Goal: Information Seeking & Learning: Learn about a topic

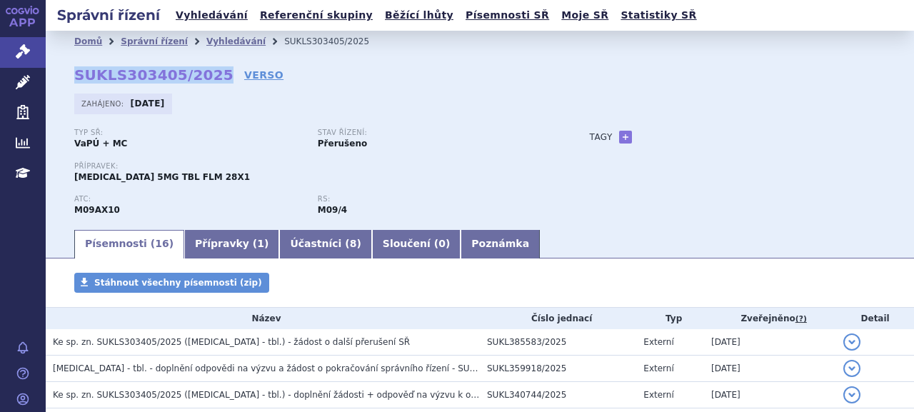
drag, startPoint x: 66, startPoint y: 74, endPoint x: 206, endPoint y: 77, distance: 139.2
click at [206, 77] on div "Domů Správní řízení Vyhledávání SUKLS303405/2025 SUKLS303405/2025 VERSO Zahájen…" at bounding box center [480, 140] width 868 height 176
copy strong "SUKLS303405/2025"
click at [211, 243] on link "Přípravky ( 1 )" at bounding box center [231, 244] width 95 height 29
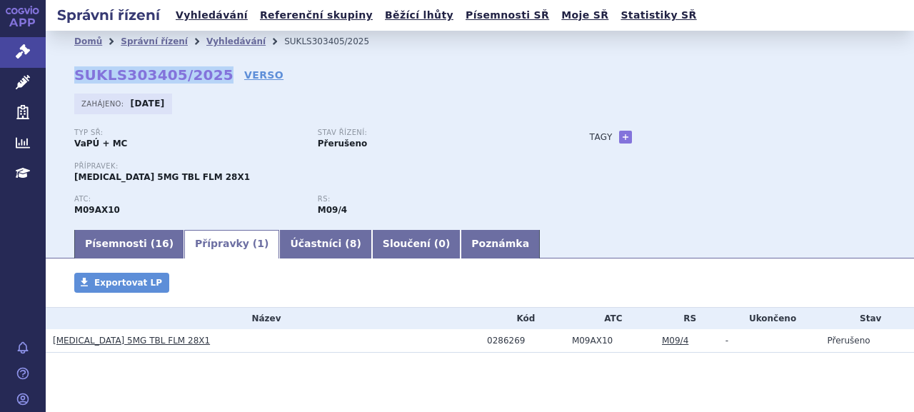
click at [107, 337] on link "[MEDICAL_DATA] 5MG TBL FLM 28X1" at bounding box center [131, 340] width 157 height 10
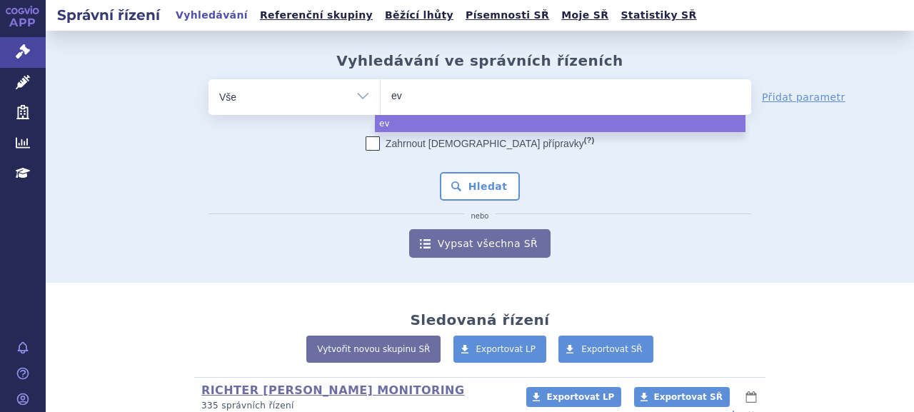
select select
type input "evs"
type input "evr"
type input "evrys"
type input "[MEDICAL_DATA]"
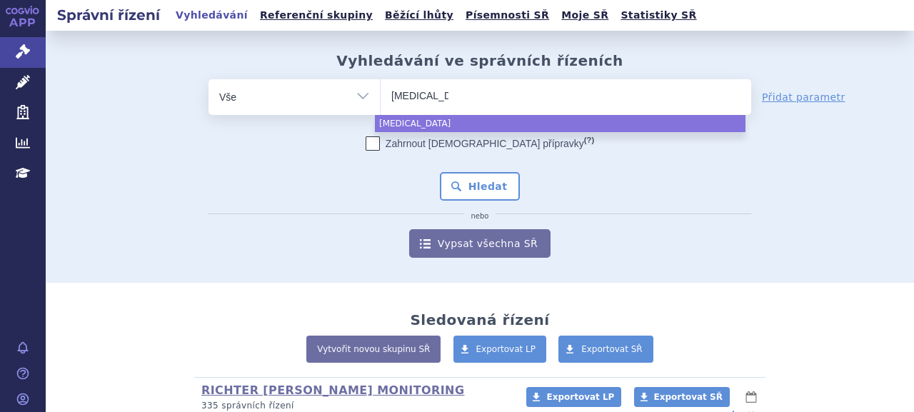
select select "[MEDICAL_DATA]"
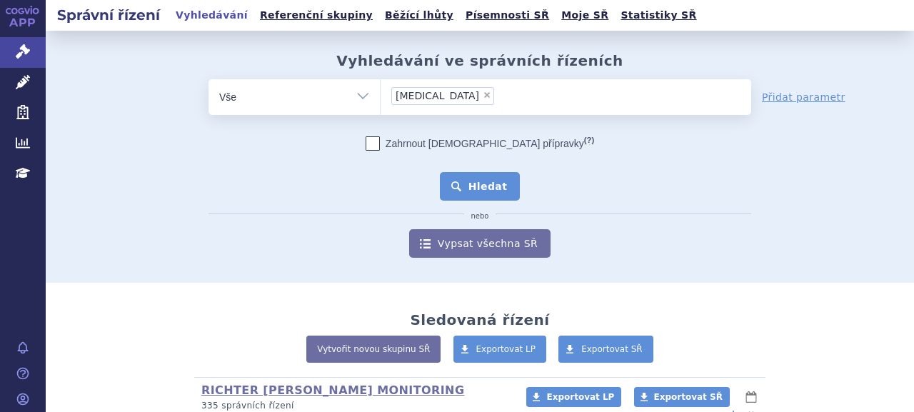
click at [462, 189] on button "Hledat" at bounding box center [480, 186] width 81 height 29
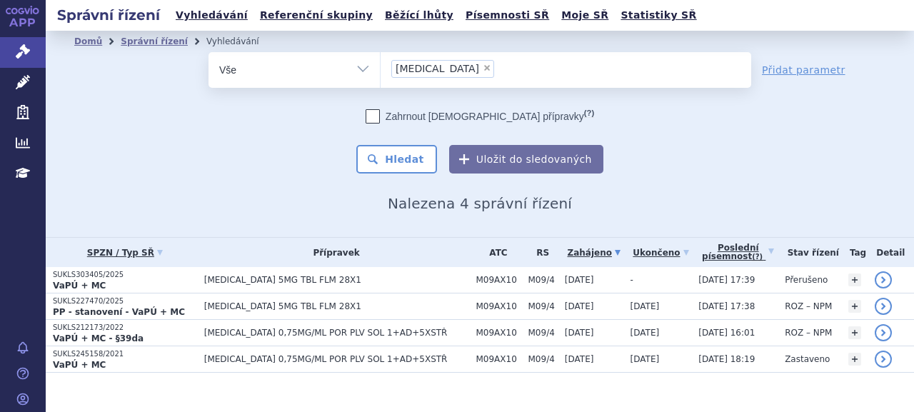
scroll to position [16, 0]
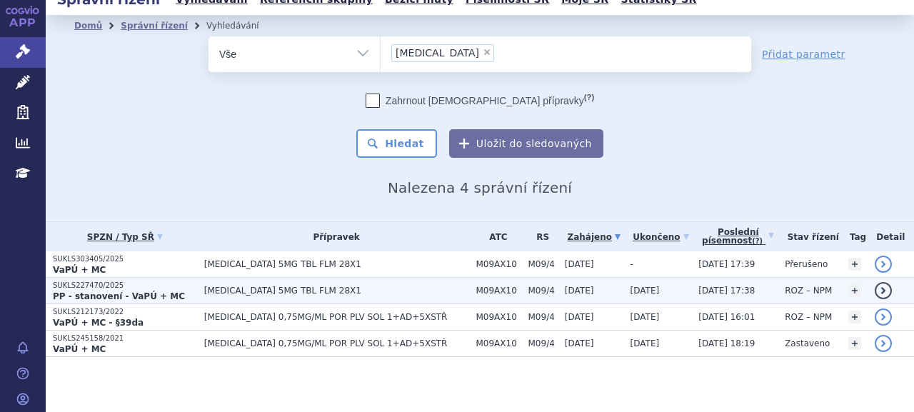
click at [126, 286] on p "SUKLS227470/2025" at bounding box center [125, 285] width 144 height 10
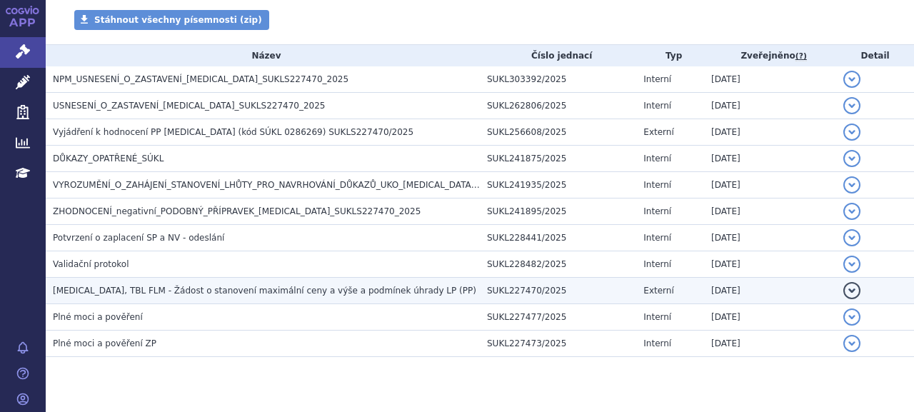
scroll to position [291, 0]
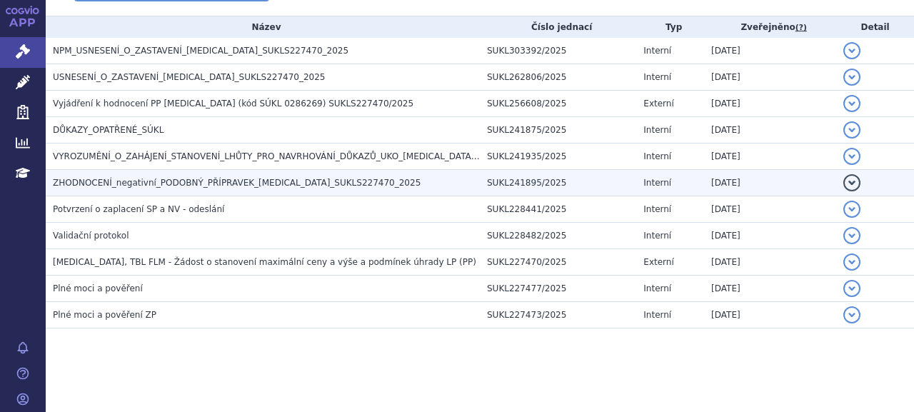
click at [148, 183] on span "ZHODNOCENÍ_negativní_PODOBNÝ_PŘÍPRAVEK_EVRYSDI_SUKLS227470_2025" at bounding box center [237, 183] width 368 height 10
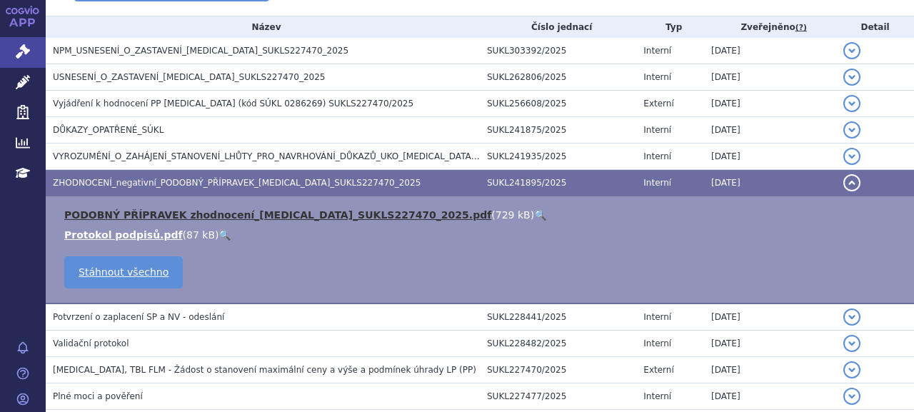
click at [161, 213] on link "PODOBNÝ PŘÍPRAVEK zhodnocení_EVRYSDI_SUKLS227470_2025.pdf" at bounding box center [277, 214] width 427 height 11
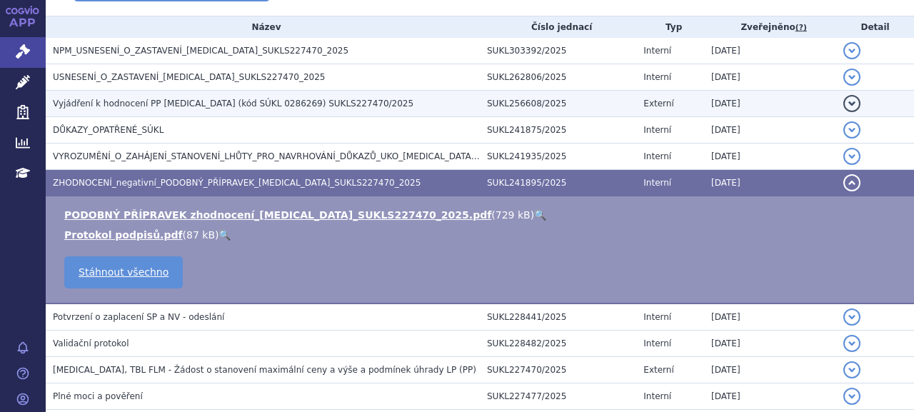
click at [176, 104] on span "Vyjádření k hodnocení PP EVRYSDI (kód SÚKL 0286269) SUKLS227470/2025" at bounding box center [233, 103] width 360 height 10
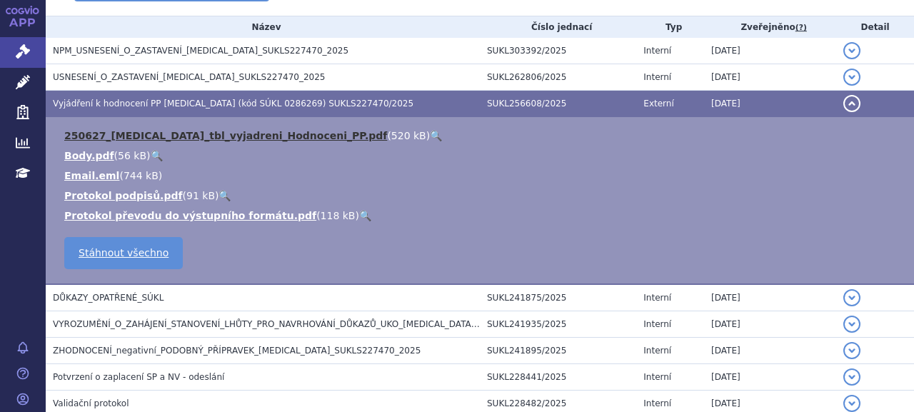
click at [179, 136] on link "250627_EVRYSDI_tbl_vyjadreni_Hodnoceni_PP.pdf" at bounding box center [225, 135] width 323 height 11
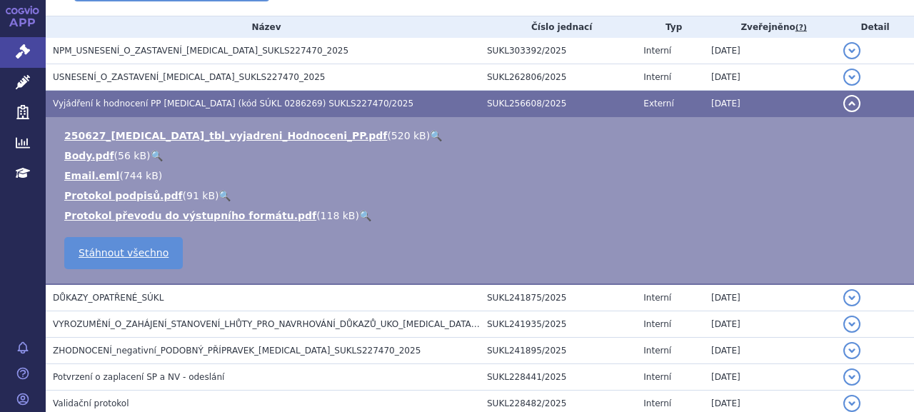
scroll to position [77, 0]
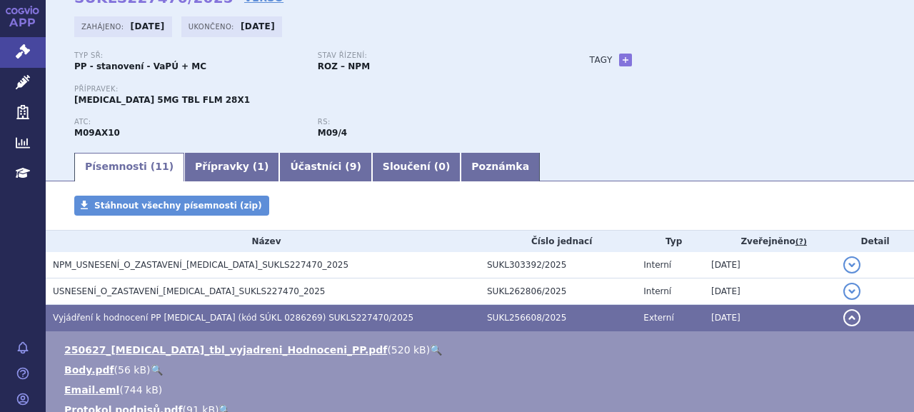
drag, startPoint x: 215, startPoint y: 175, endPoint x: 226, endPoint y: 181, distance: 12.1
click at [215, 175] on link "Přípravky ( 1 )" at bounding box center [231, 167] width 95 height 29
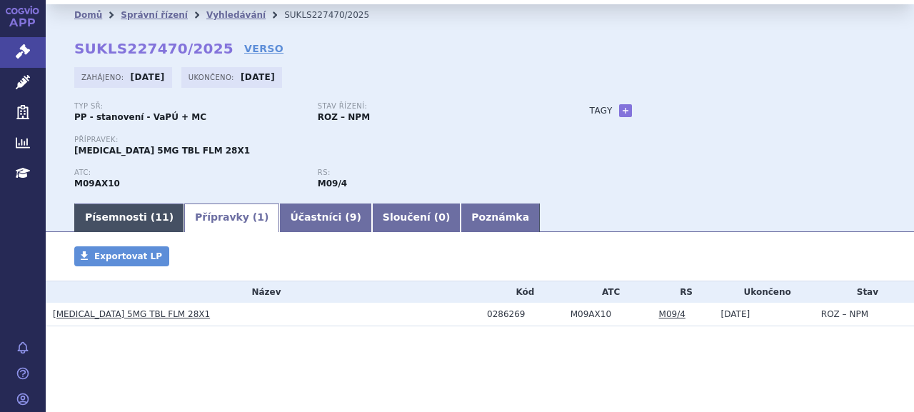
click at [155, 213] on span "11" at bounding box center [162, 216] width 14 height 11
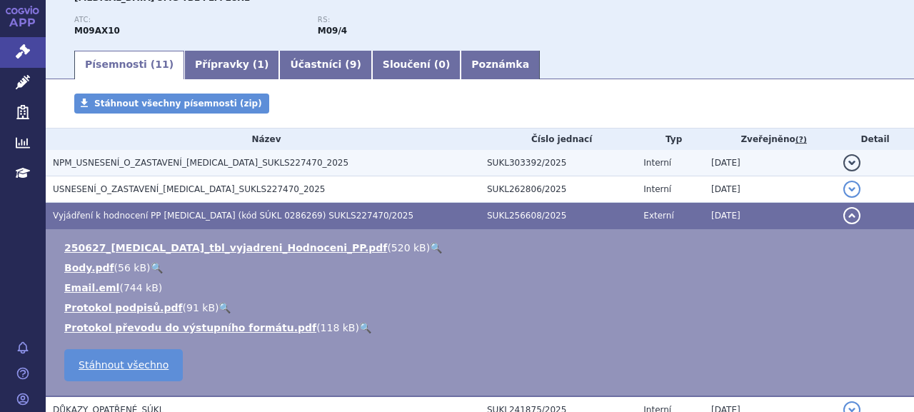
scroll to position [458, 0]
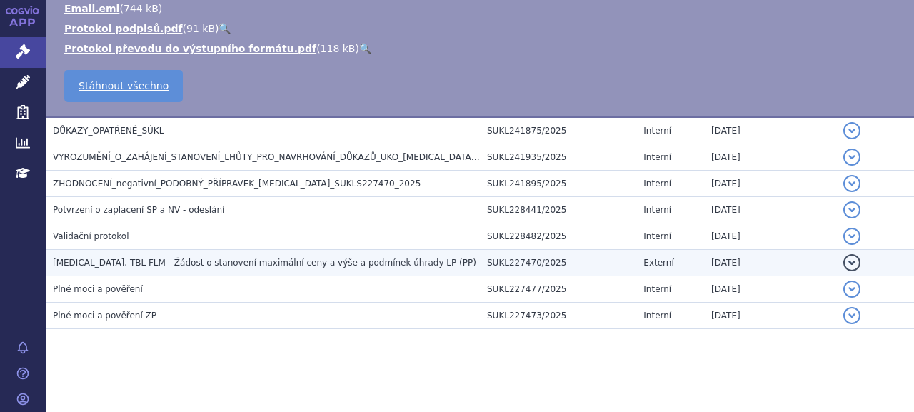
click at [121, 260] on span "EVRYSDI, TBL FLM - Žádost o stanovení maximální ceny a výše a podmínek úhrady L…" at bounding box center [264, 263] width 423 height 10
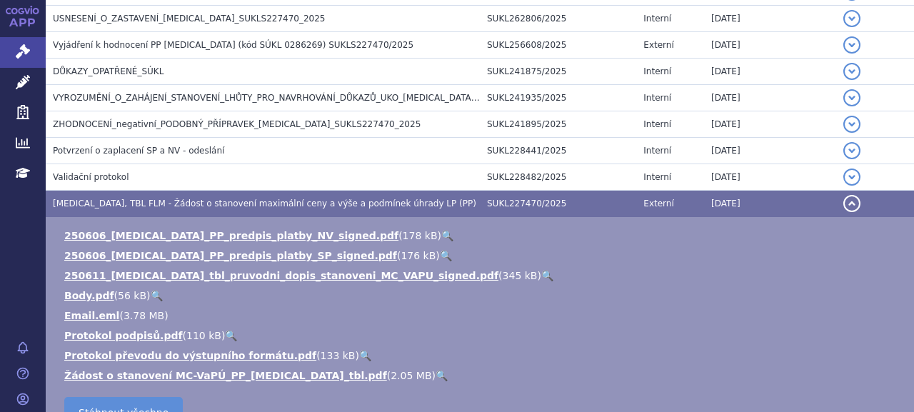
scroll to position [220, 0]
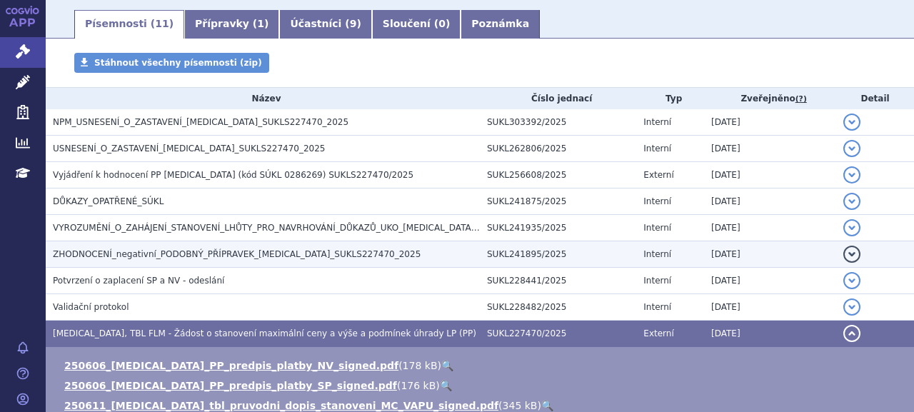
click at [114, 251] on span "ZHODNOCENÍ_negativní_PODOBNÝ_PŘÍPRAVEK_EVRYSDI_SUKLS227470_2025" at bounding box center [237, 254] width 368 height 10
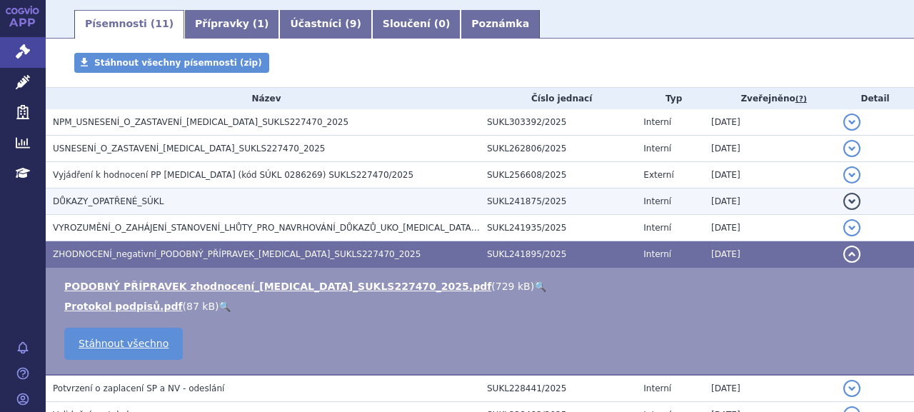
click at [117, 213] on td "DŮKAZY_OPATŘENÉ_SÚKL" at bounding box center [263, 201] width 434 height 26
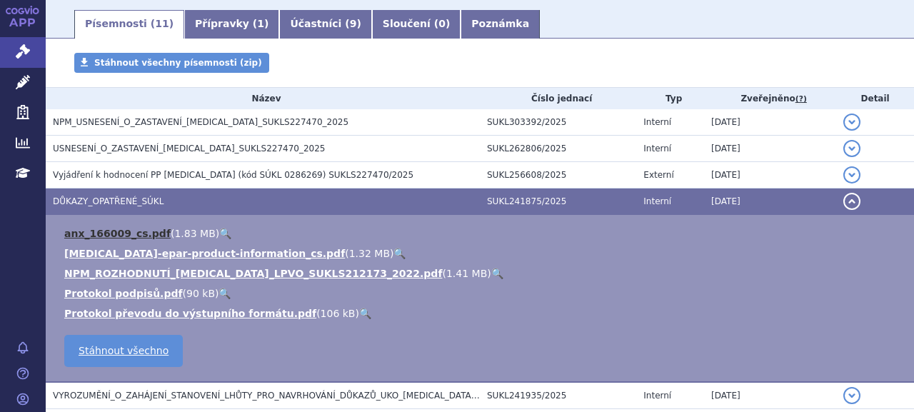
click at [103, 229] on link "anx_166009_cs.pdf" at bounding box center [117, 233] width 106 height 11
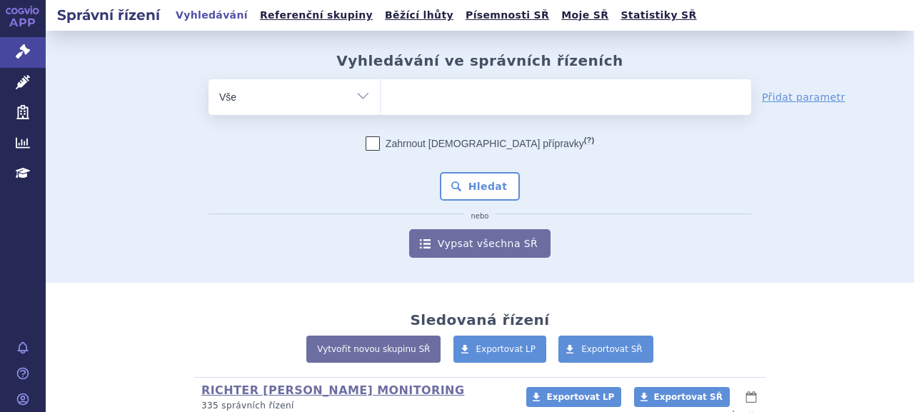
click at [438, 103] on ul at bounding box center [565, 94] width 370 height 30
click at [380, 103] on select at bounding box center [380, 97] width 1 height 36
click at [447, 100] on ul at bounding box center [565, 94] width 370 height 30
click at [380, 100] on select at bounding box center [380, 97] width 1 height 36
click at [454, 96] on ul at bounding box center [565, 94] width 370 height 30
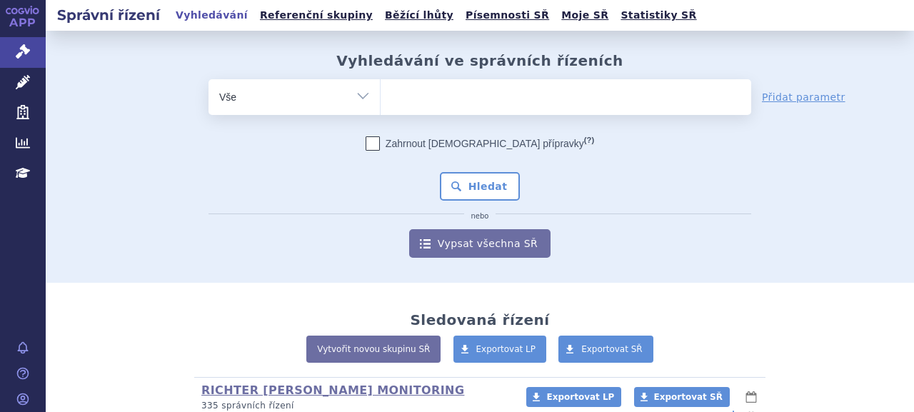
click at [380, 96] on select at bounding box center [380, 97] width 1 height 36
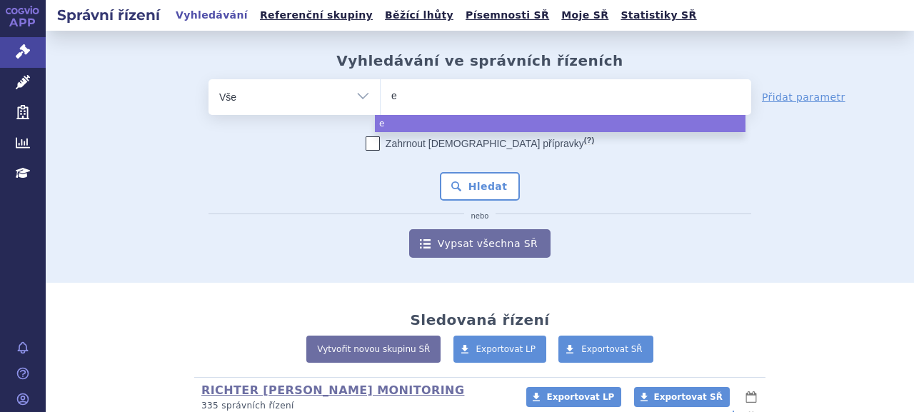
type input "ev"
type input "eve"
type input "ev"
type input "evr"
type input "evrys"
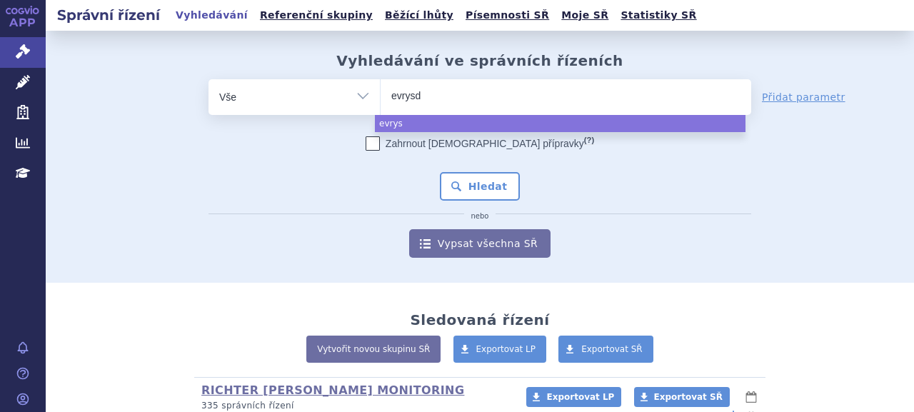
type input "evrysdi"
select select "evrysdi"
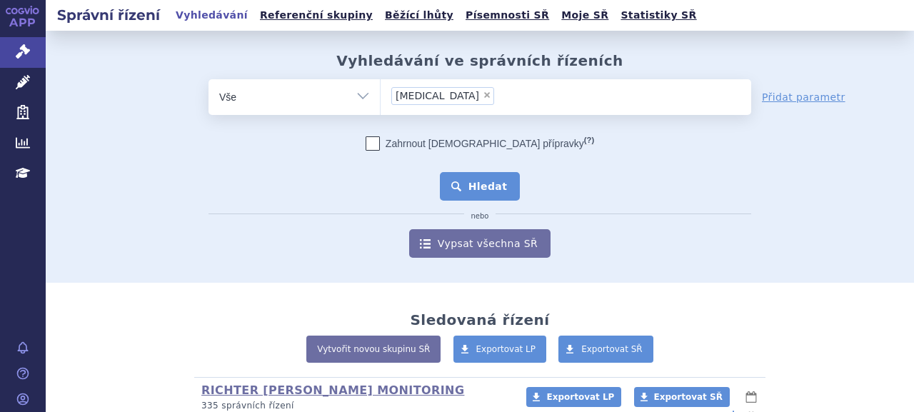
click at [463, 173] on button "Hledat" at bounding box center [480, 186] width 81 height 29
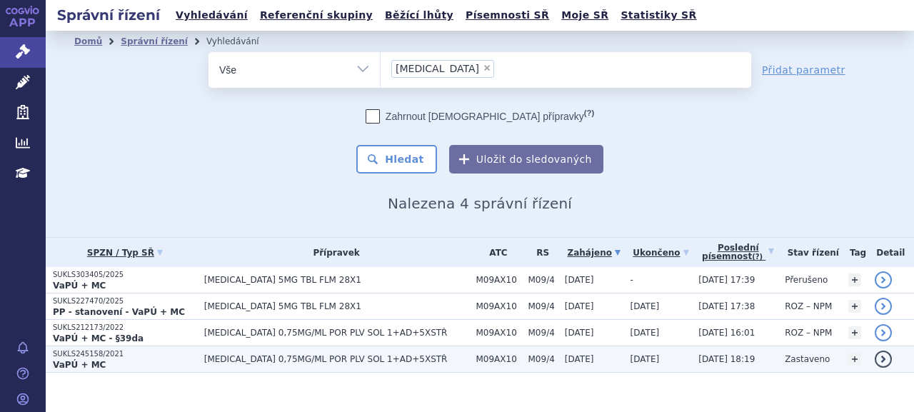
click at [84, 356] on p "SUKLS245158/2021" at bounding box center [125, 354] width 144 height 10
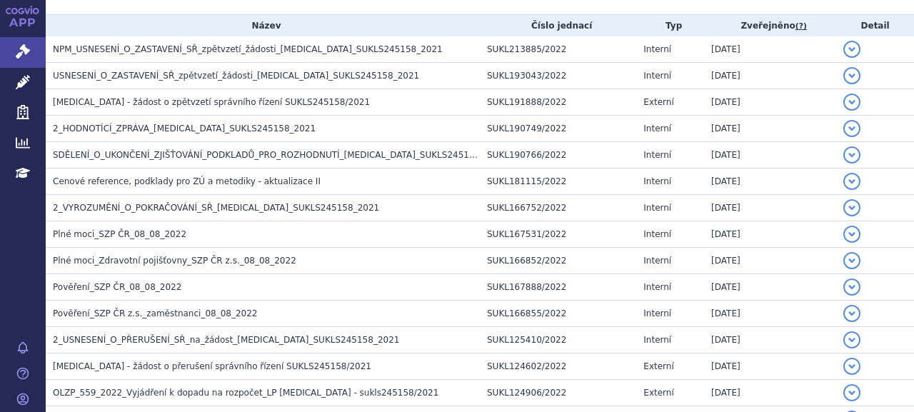
scroll to position [214, 0]
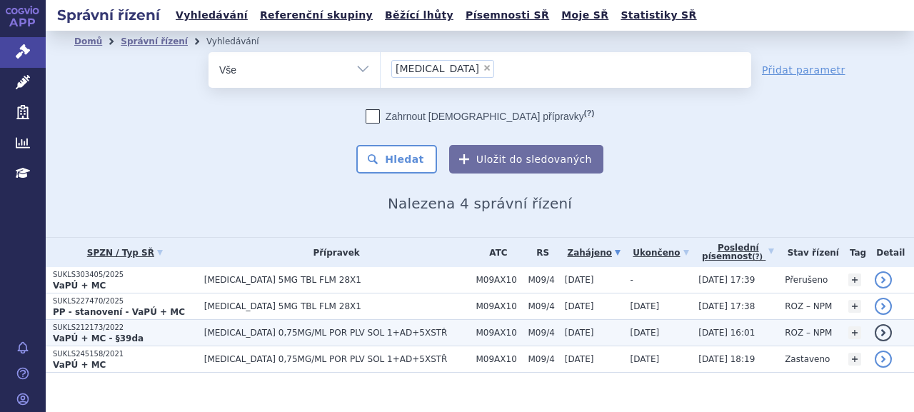
click at [98, 329] on p "SUKLS212173/2022" at bounding box center [125, 328] width 144 height 10
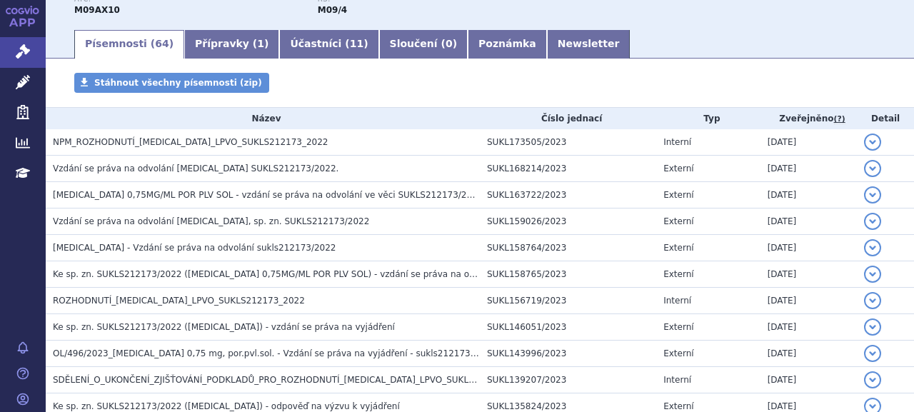
scroll to position [214, 0]
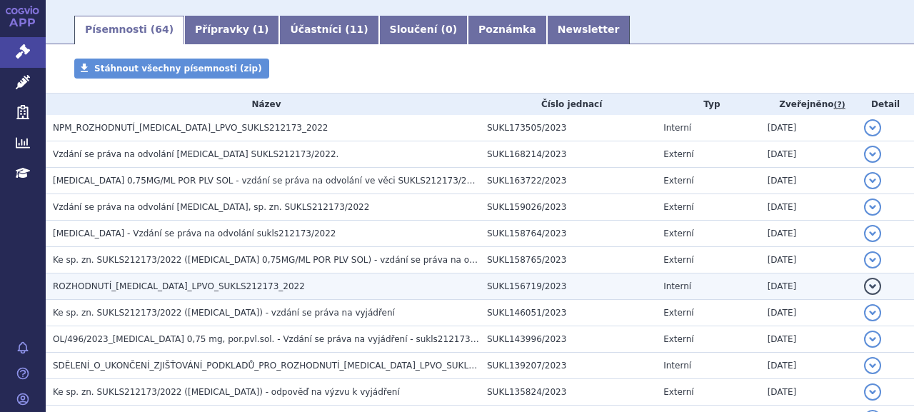
click at [108, 288] on span "ROZHODNUTÍ_EVRYSDI_LPVO_SUKLS212173_2022" at bounding box center [179, 286] width 252 height 10
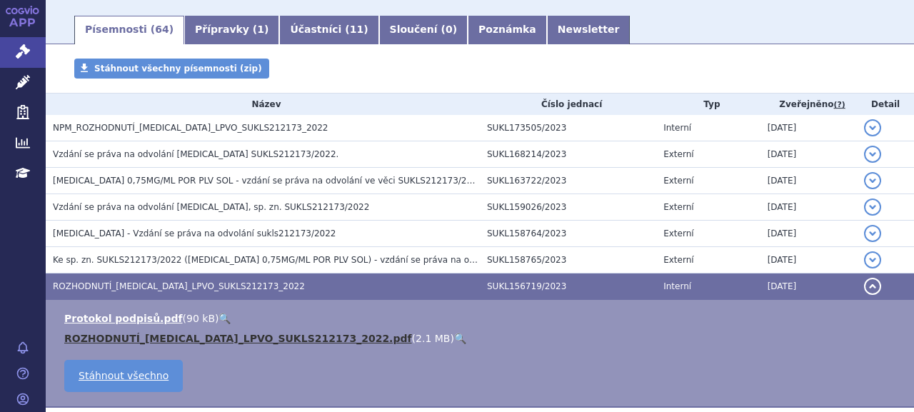
click at [174, 340] on link "ROZHODNUTÍ_EVRYSDI_LPVO_SUKLS212173_2022.pdf" at bounding box center [238, 338] width 348 height 11
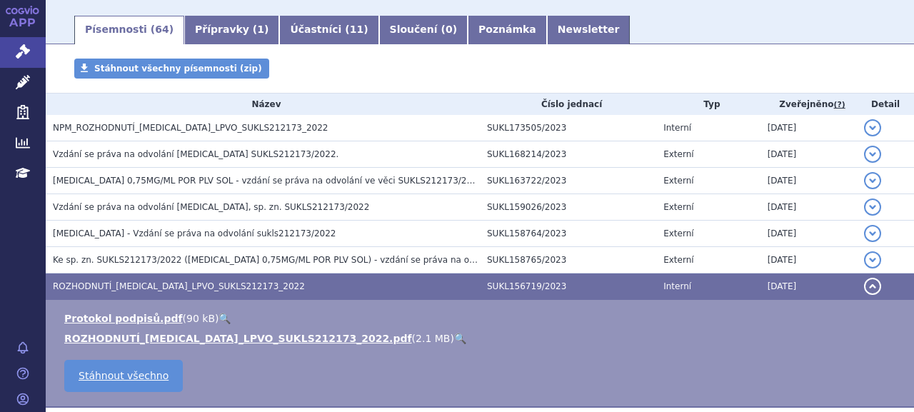
drag, startPoint x: 190, startPoint y: 21, endPoint x: 207, endPoint y: 32, distance: 20.6
click at [190, 21] on link "Přípravky ( 1 )" at bounding box center [231, 30] width 95 height 29
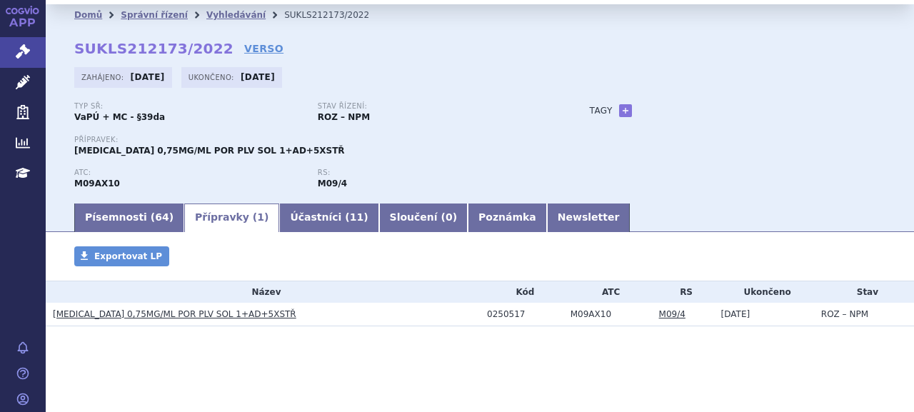
click at [131, 318] on link "[MEDICAL_DATA] 0,75MG/ML POR PLV SOL 1+AD+5XSTŘ" at bounding box center [174, 314] width 243 height 10
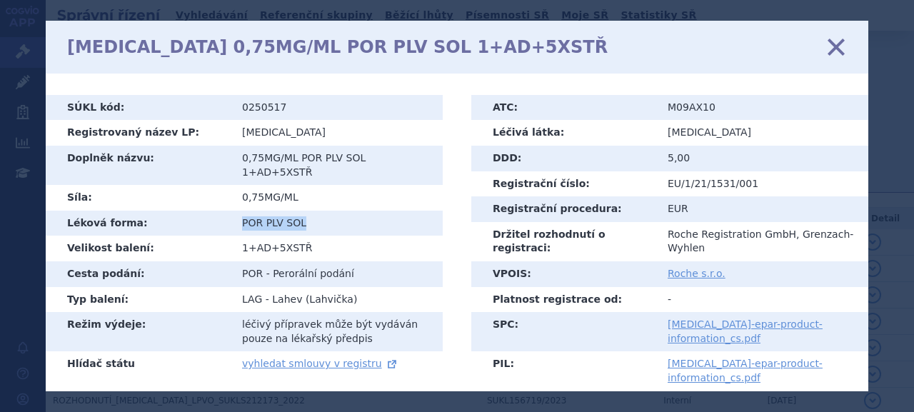
drag, startPoint x: 241, startPoint y: 207, endPoint x: 308, endPoint y: 209, distance: 67.1
click at [308, 211] on td "POR PLV SOL" at bounding box center [336, 224] width 211 height 26
copy td "POR PLV SOL"
click at [844, 48] on icon at bounding box center [836, 47] width 30 height 30
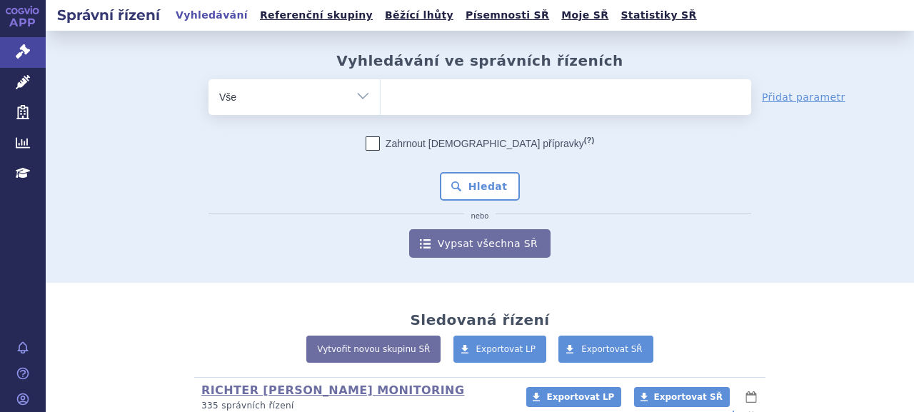
click at [422, 89] on ul at bounding box center [565, 94] width 370 height 30
click at [380, 89] on select at bounding box center [380, 97] width 1 height 36
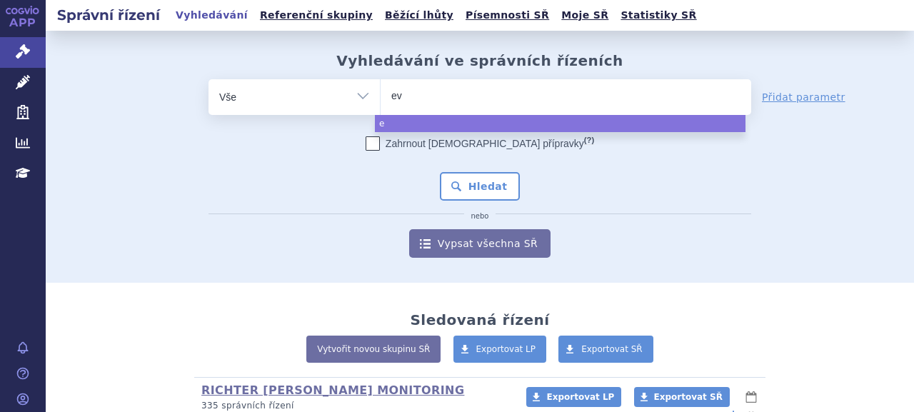
type input "evr"
type input "evry"
type input "evryd"
type input "evrys"
type input "evrysdi"
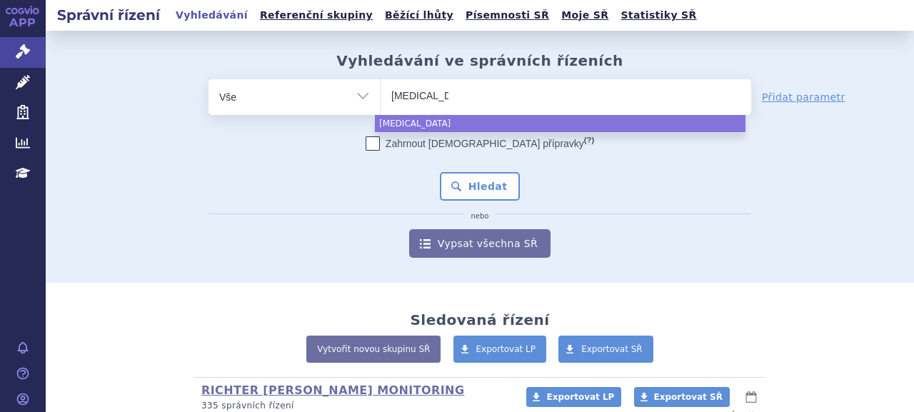
select select "evrysdi"
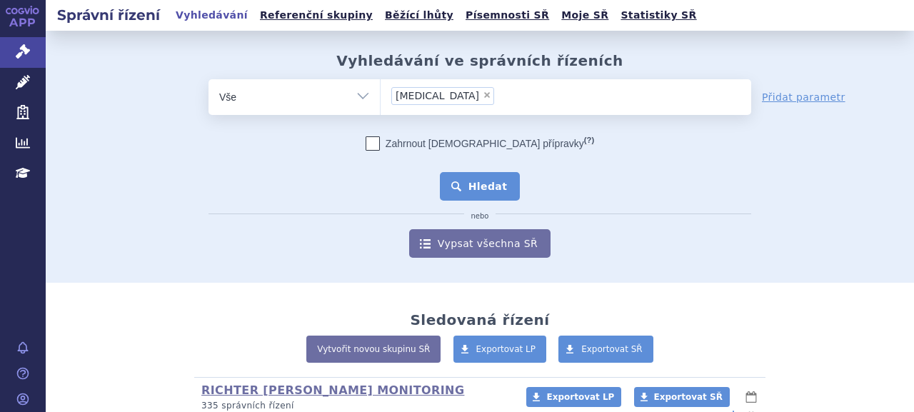
click at [464, 187] on button "Hledat" at bounding box center [480, 186] width 81 height 29
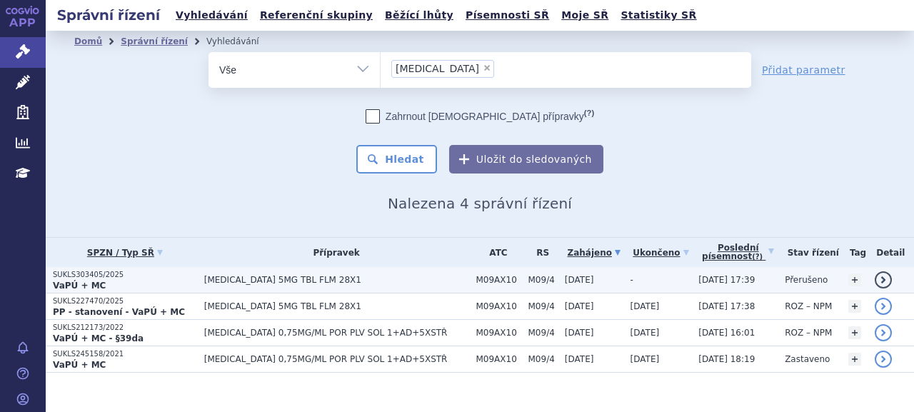
click at [147, 280] on p "VaPÚ + MC" at bounding box center [125, 285] width 144 height 11
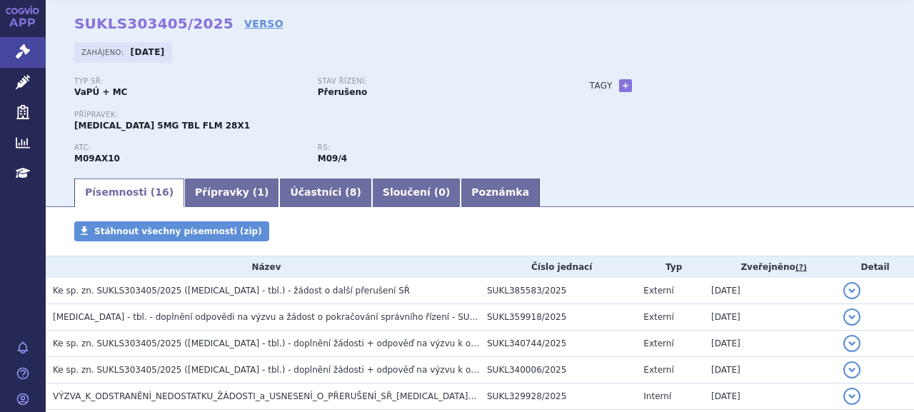
scroll to position [71, 0]
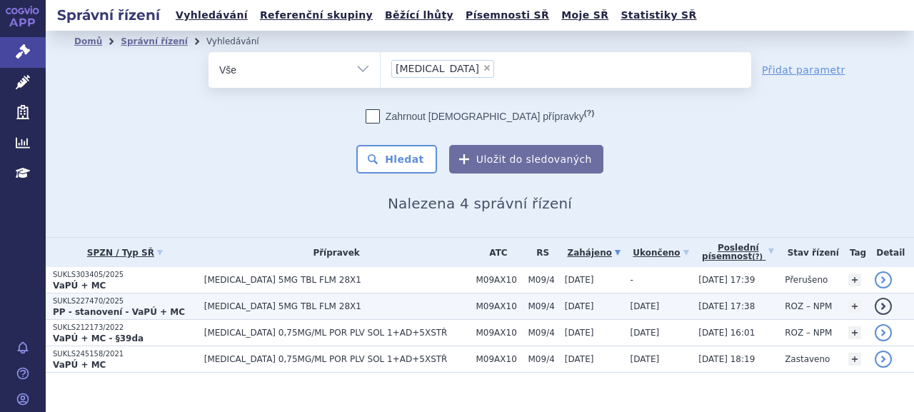
click at [193, 307] on p "PP - stanovení - VaPÚ + MC" at bounding box center [125, 311] width 144 height 11
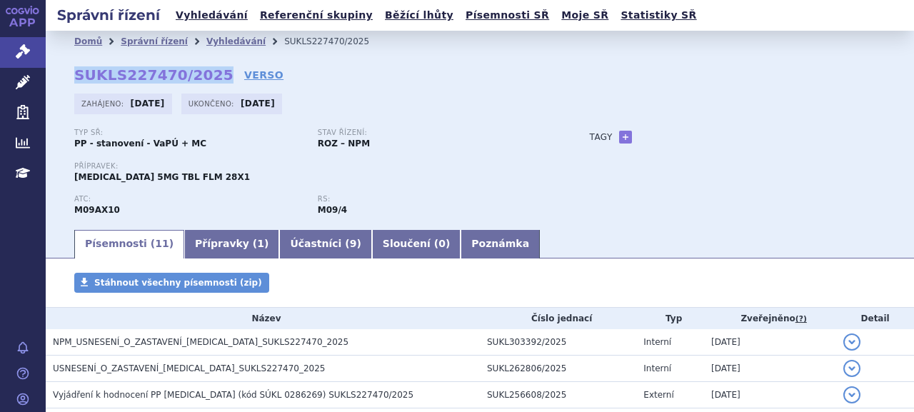
drag, startPoint x: 74, startPoint y: 79, endPoint x: 204, endPoint y: 79, distance: 130.6
click at [204, 79] on div "Domů Správní řízení Vyhledávání SUKLS227470/2025 SUKLS227470/2025 VERSO [GEOGRA…" at bounding box center [480, 140] width 868 height 176
copy strong "SUKLS227470/2025"
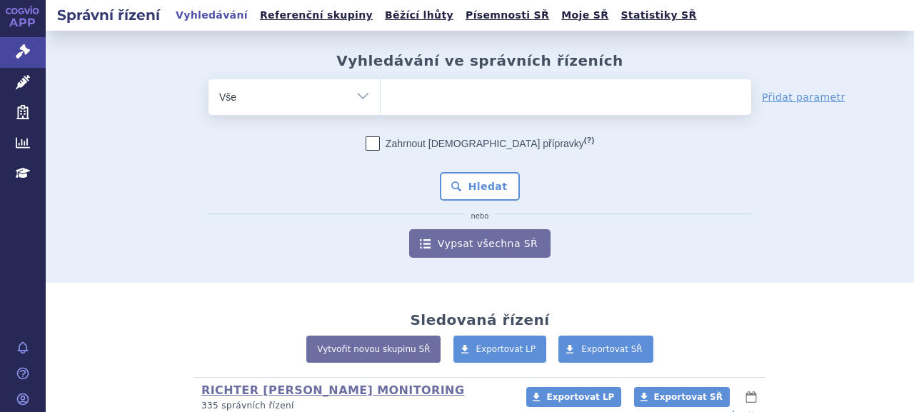
click at [340, 111] on select "Vše Spisová značka Typ SŘ Přípravek/SUKL kód Účastník/Držitel" at bounding box center [293, 95] width 171 height 32
select select "filter-procedure-type"
click at [208, 79] on select "Vše Spisová značka Typ SŘ Přípravek/SUKL kód Účastník/Držitel" at bounding box center [293, 95] width 171 height 32
click at [458, 109] on span at bounding box center [565, 97] width 370 height 36
click at [380, 109] on select at bounding box center [380, 97] width 1 height 36
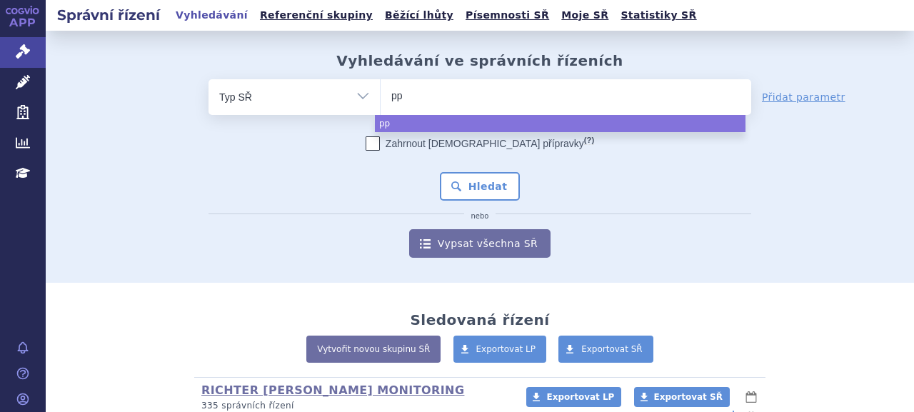
type input "pp"
select select "pp"
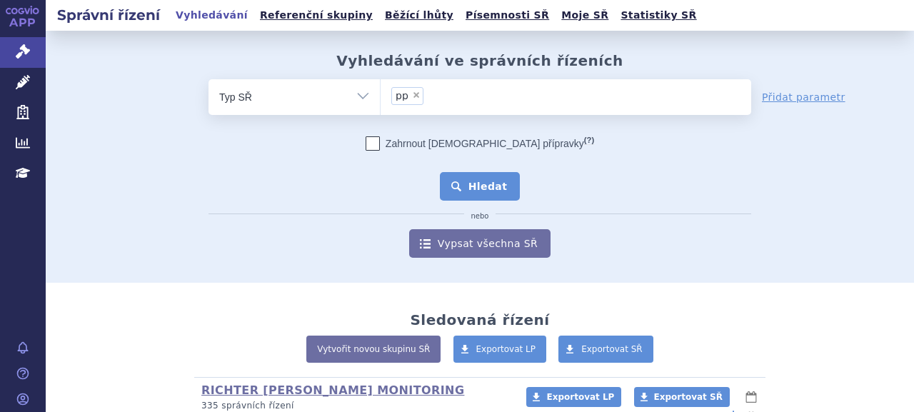
click at [464, 187] on button "Hledat" at bounding box center [480, 186] width 81 height 29
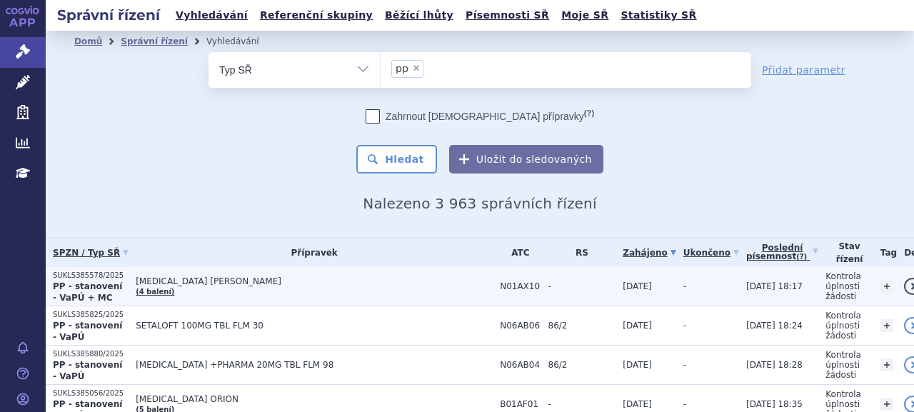
click at [66, 286] on strong "PP - stanovení - VaPÚ + MC" at bounding box center [87, 291] width 69 height 21
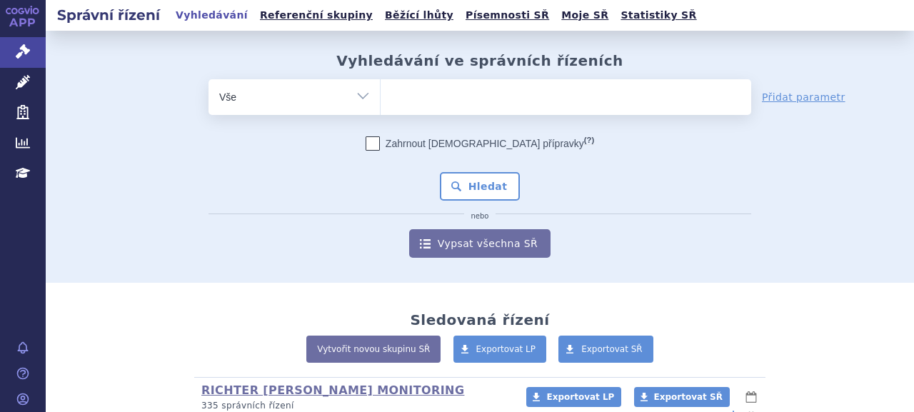
click at [397, 96] on ul at bounding box center [565, 94] width 370 height 30
click at [380, 96] on select at bounding box center [380, 97] width 1 height 36
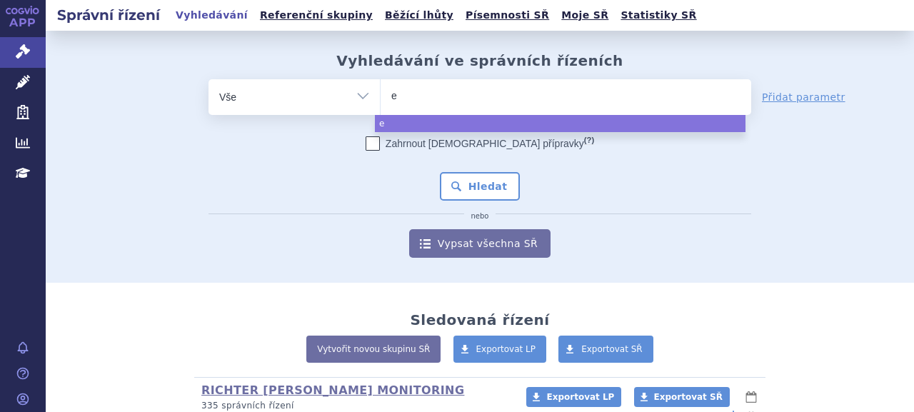
type input "e"
click at [408, 89] on ul "e" at bounding box center [565, 94] width 370 height 30
click at [380, 89] on select "e" at bounding box center [380, 97] width 1 height 36
select select "e"
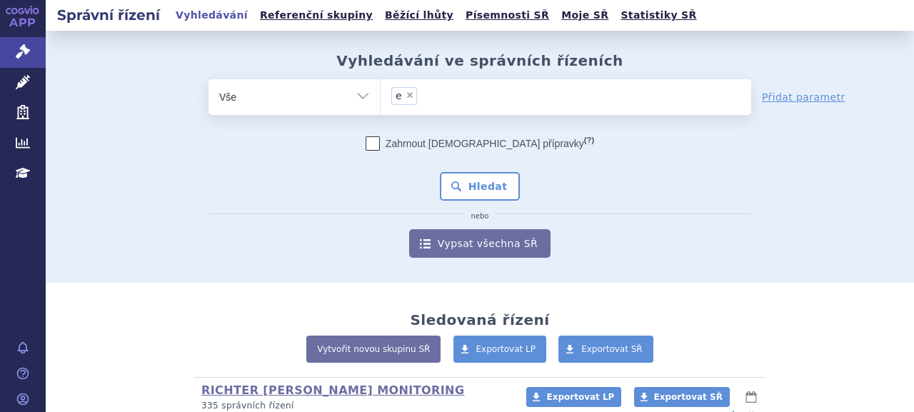
click at [405, 94] on span "×" at bounding box center [409, 95] width 9 height 9
click at [380, 94] on select "e" at bounding box center [380, 97] width 1 height 36
select select
type input "es"
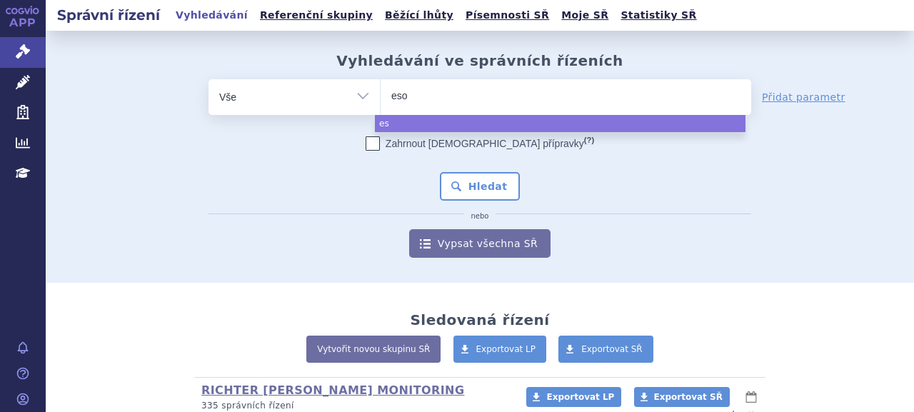
type input "esom"
type input "esomep"
type input "esomepra"
type input "esomeprazo"
type input "esomeprazole"
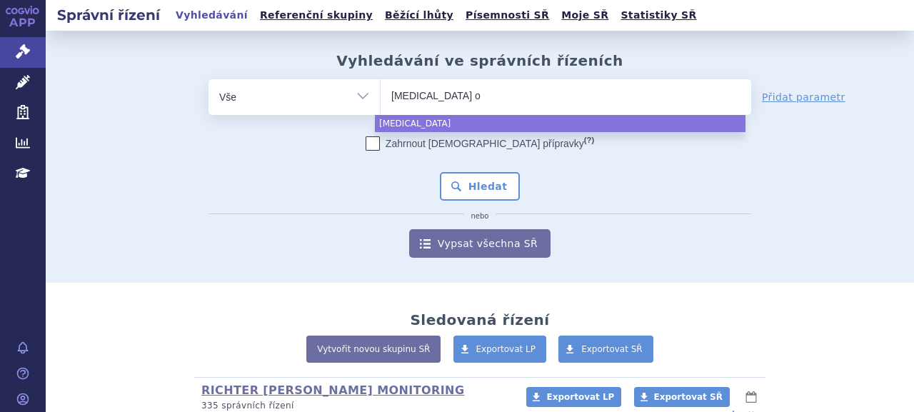
type input "esomeprazole oů"
type input "esomeprazole oůl"
type input "esomeprazole oů"
type input "esomeprazole o"
type input "esomeprazole oli"
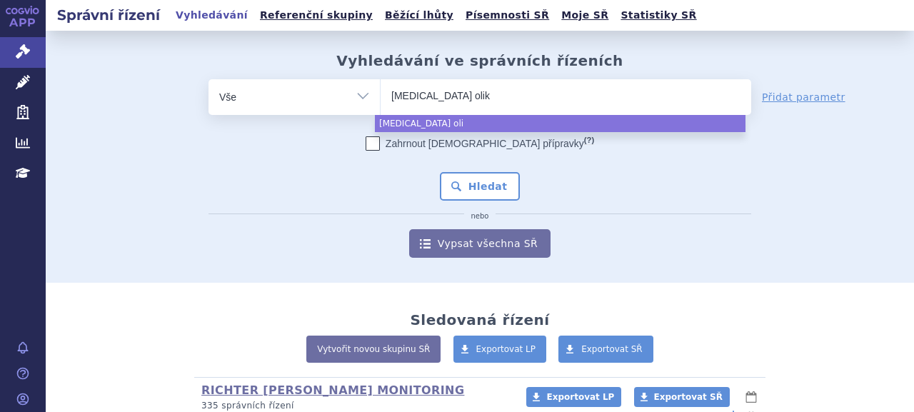
type input "esomeprazole olika"
select select "esomeprazole olika"
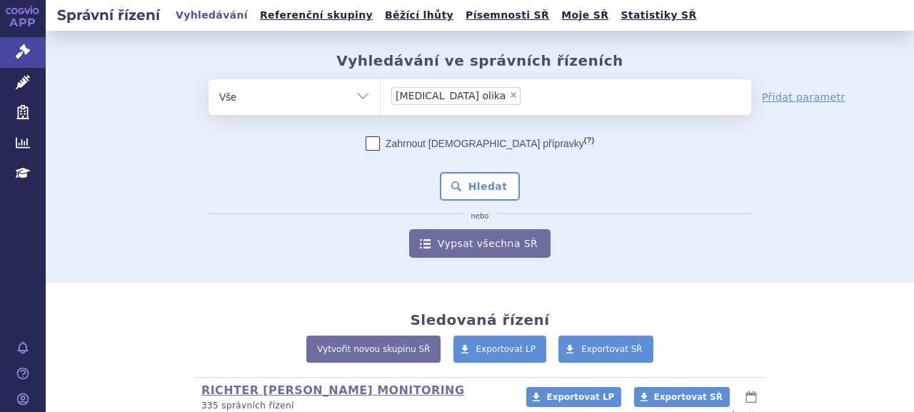
click at [455, 203] on div "Zahrnout bratrské přípravky (?) Hledat nebo Vypsat všechna SŘ" at bounding box center [479, 196] width 542 height 121
click at [457, 189] on button "Hledat" at bounding box center [480, 186] width 81 height 29
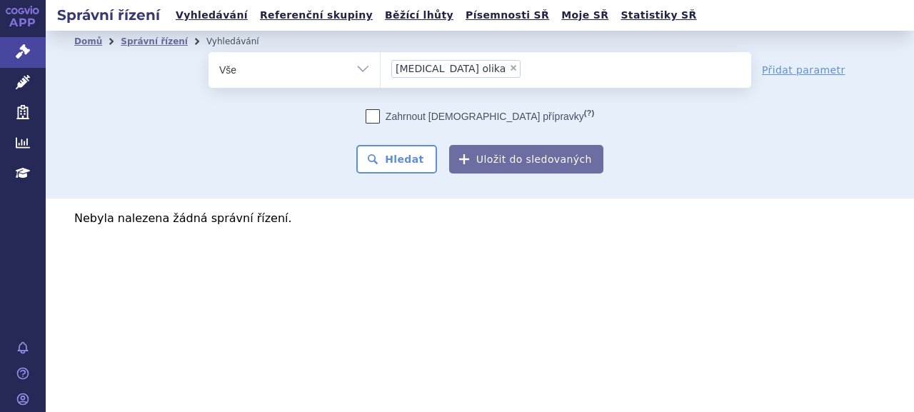
click at [509, 71] on span "×" at bounding box center [513, 68] width 9 height 9
click at [380, 71] on select "[MEDICAL_DATA] olika" at bounding box center [380, 69] width 1 height 36
select select
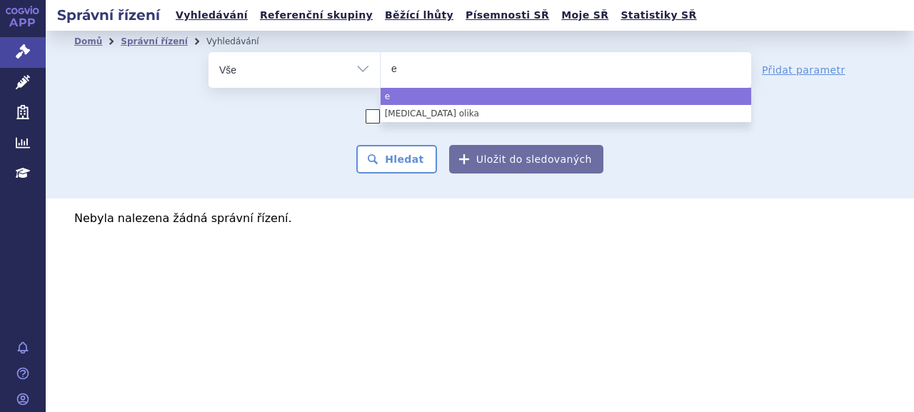
type input "es"
type input "esi"
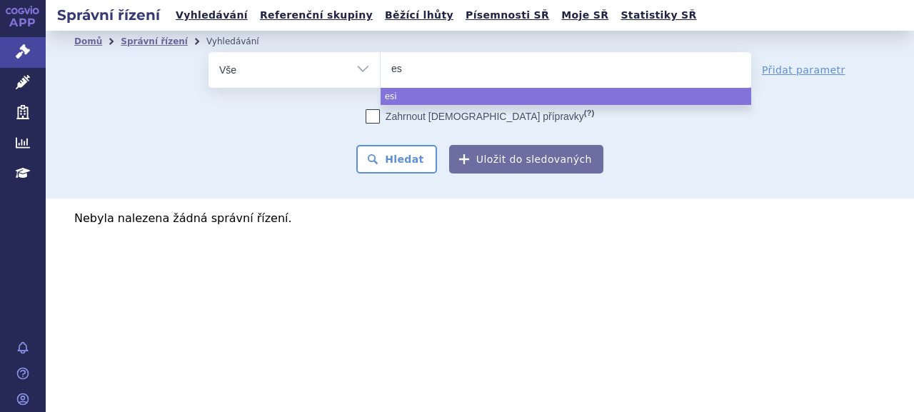
type input "eso"
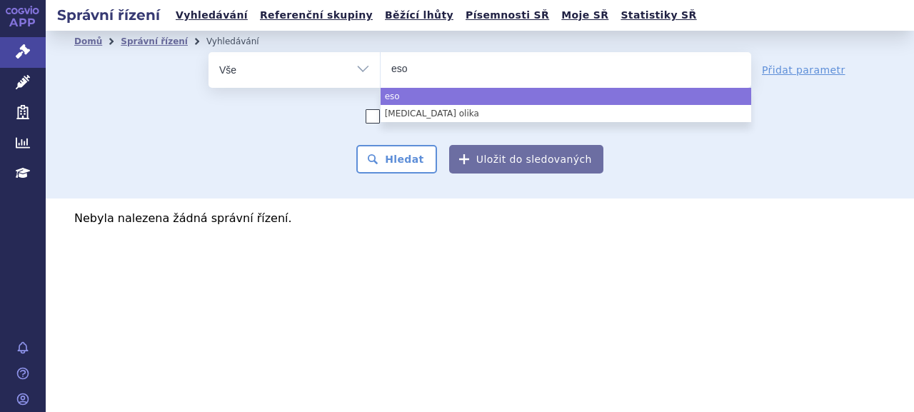
type input "esom"
type input "esomep"
type input "esomepr"
type input "esomepra"
type input "esomepraz"
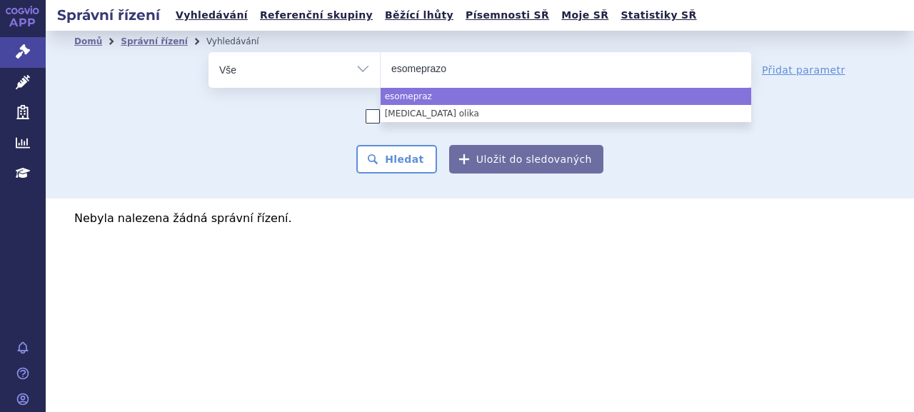
type input "esomeprazol"
type input "esomeprazole"
select select "esomeprazole"
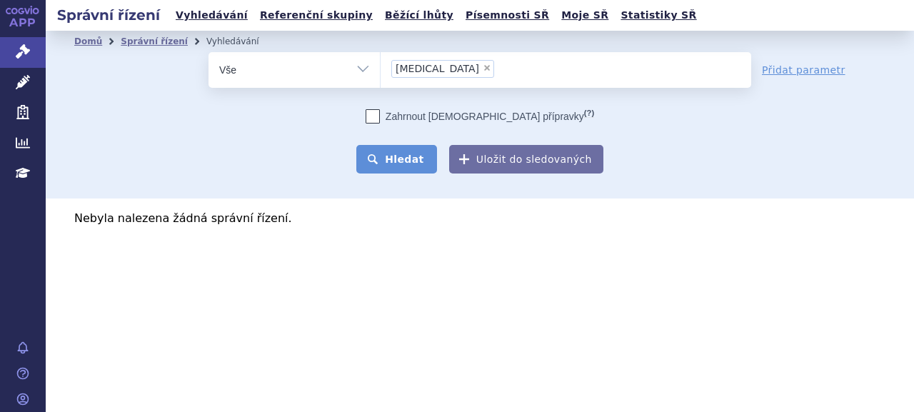
click at [393, 166] on button "Hledat" at bounding box center [396, 159] width 81 height 29
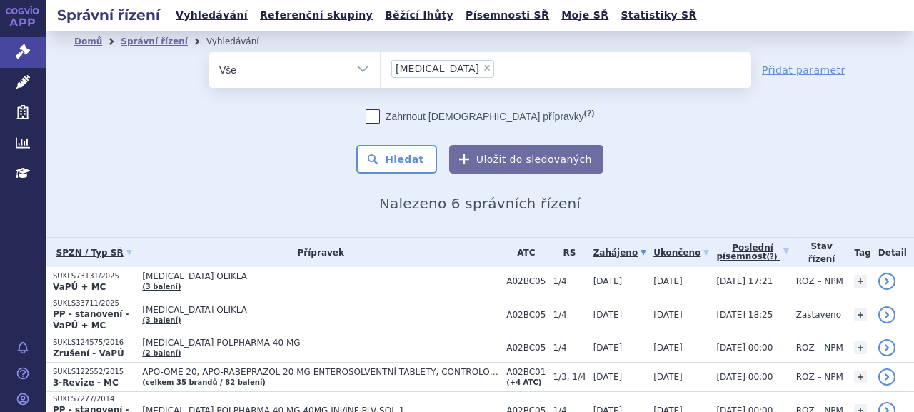
scroll to position [71, 0]
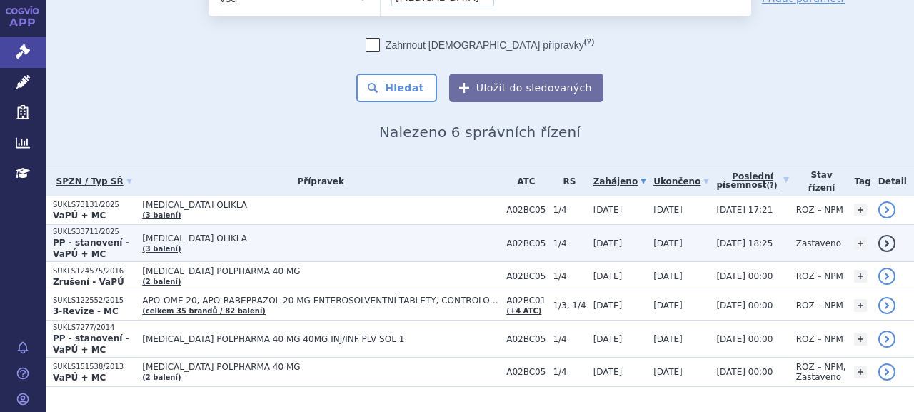
click at [128, 246] on strong "PP - stanovení - VaPÚ + MC" at bounding box center [91, 248] width 76 height 21
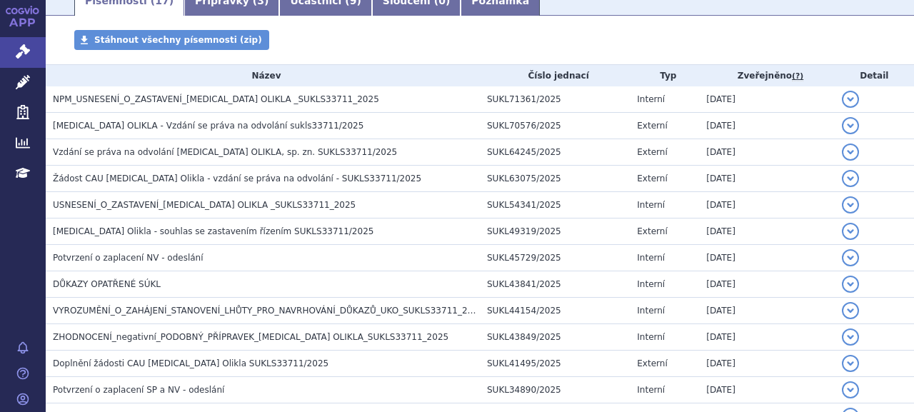
scroll to position [285, 0]
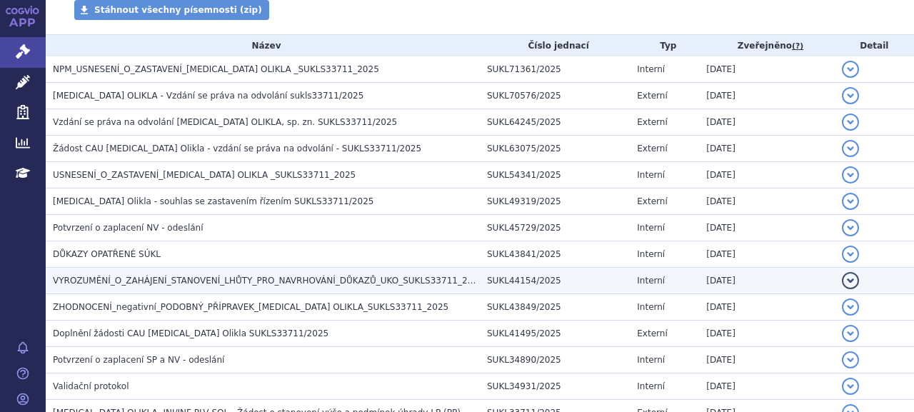
click at [191, 278] on span "VYROZUMĚNÍ_O_ZAHÁJENÍ_STANOVENÍ_LHŮTY_PRO_NAVRHOVÁNÍ_DŮKAZŮ_UKO_SUKLS33711_2025" at bounding box center [268, 280] width 430 height 10
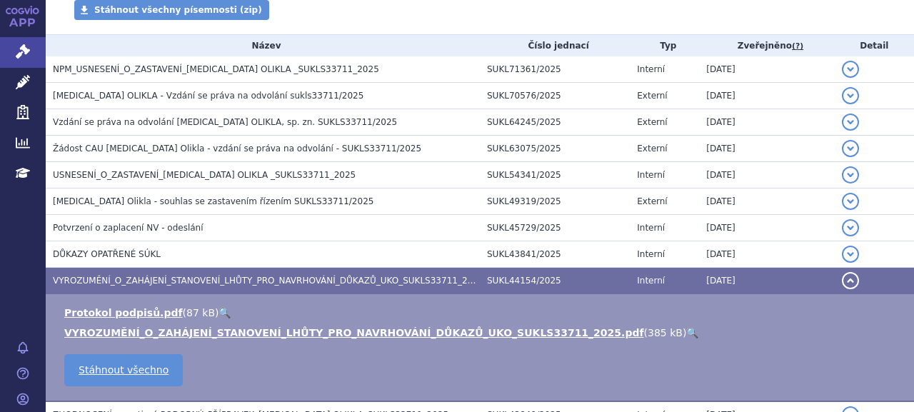
scroll to position [393, 0]
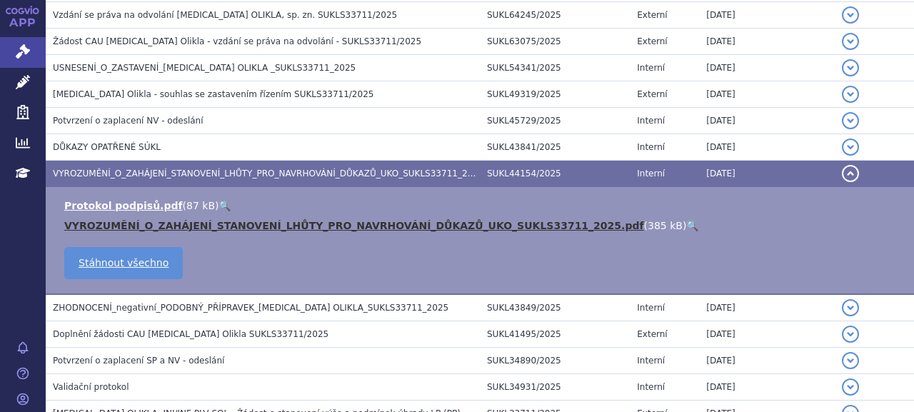
click at [228, 226] on link "VYROZUMĚNÍ_O_ZAHÁJENÍ_STANOVENÍ_LHŮTY_PRO_NAVRHOVÁNÍ_DŮKAZŮ_UKO_SUKLS33711_2025…" at bounding box center [354, 225] width 580 height 11
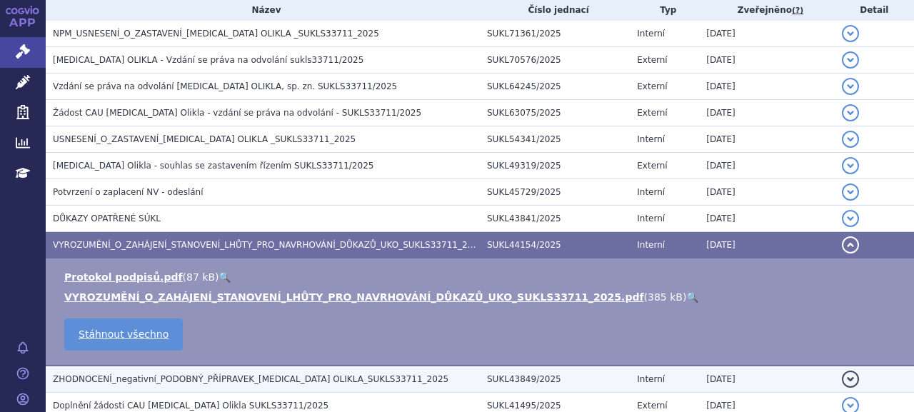
scroll to position [250, 0]
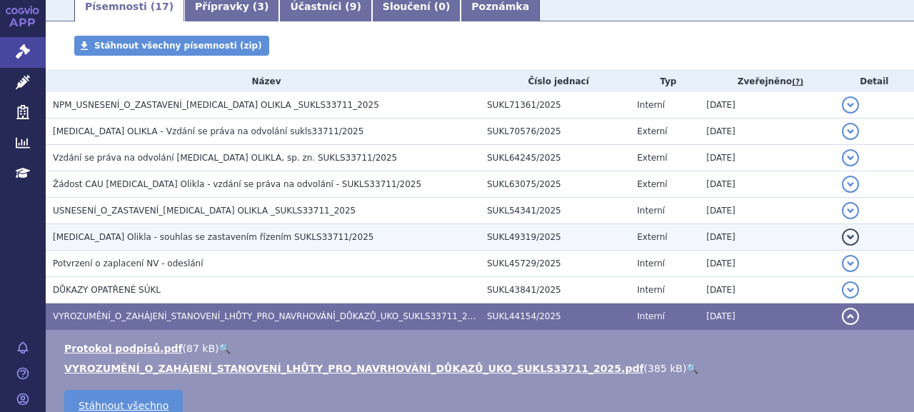
click at [245, 238] on span "Esomeprazole Olikla - souhlas se zastavením řízením SUKLS33711/2025" at bounding box center [213, 237] width 320 height 10
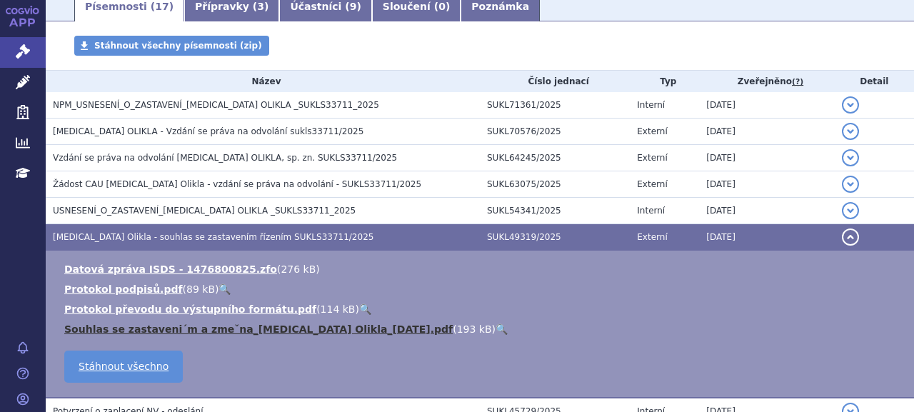
click at [193, 330] on link "Souhlas se zastaveni´m a zmeˇna_Esomeprazole Olikla_07.02.2025.pdf" at bounding box center [258, 328] width 388 height 11
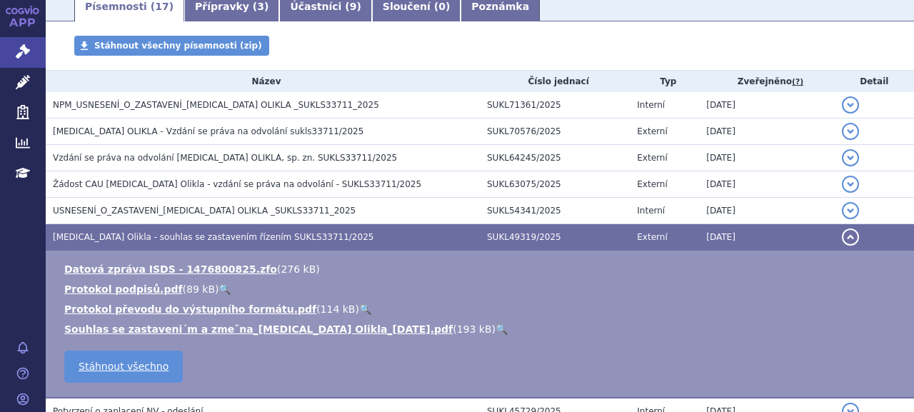
scroll to position [0, 0]
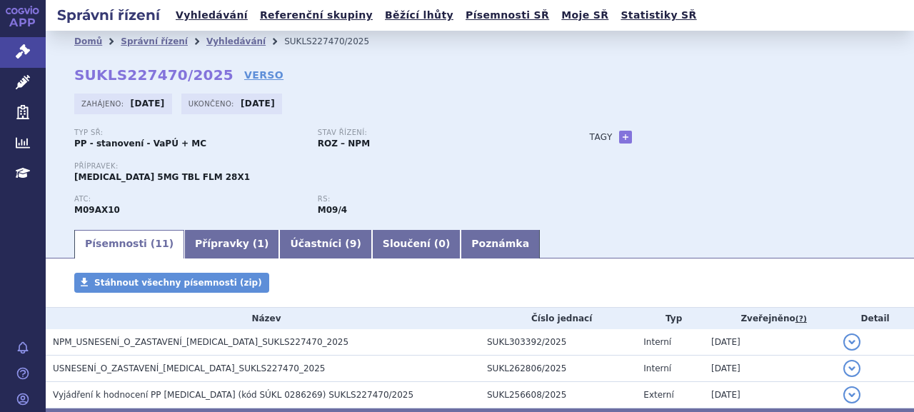
scroll to position [148, 0]
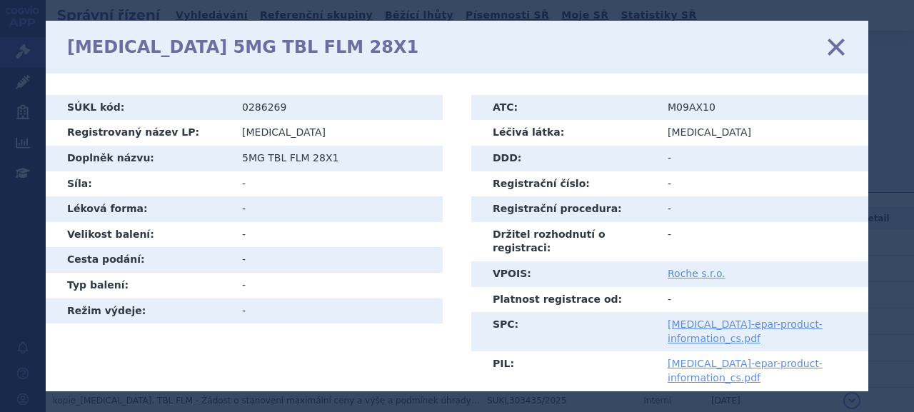
click at [840, 52] on icon at bounding box center [836, 47] width 30 height 30
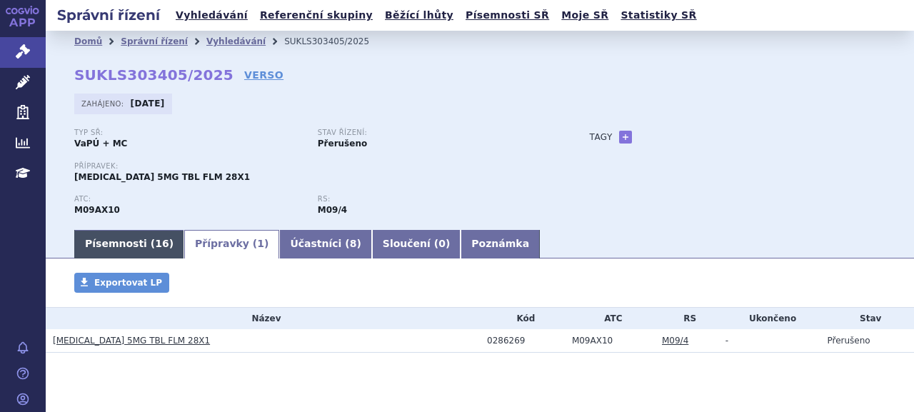
click at [131, 249] on link "Písemnosti ( 16 )" at bounding box center [129, 244] width 110 height 29
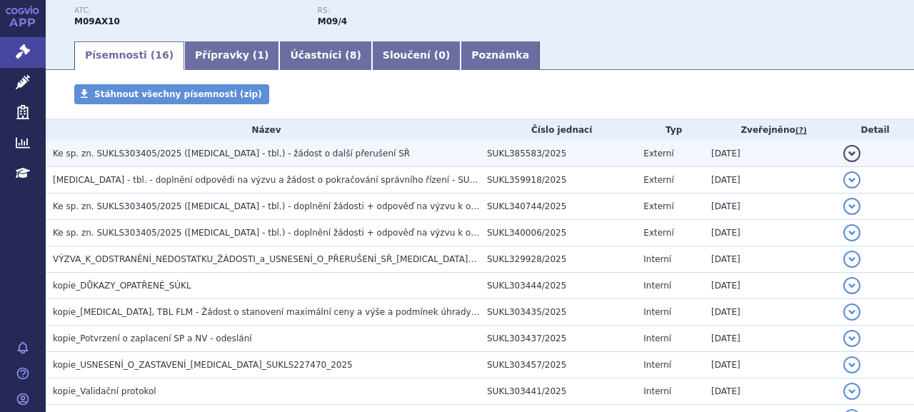
scroll to position [208, 0]
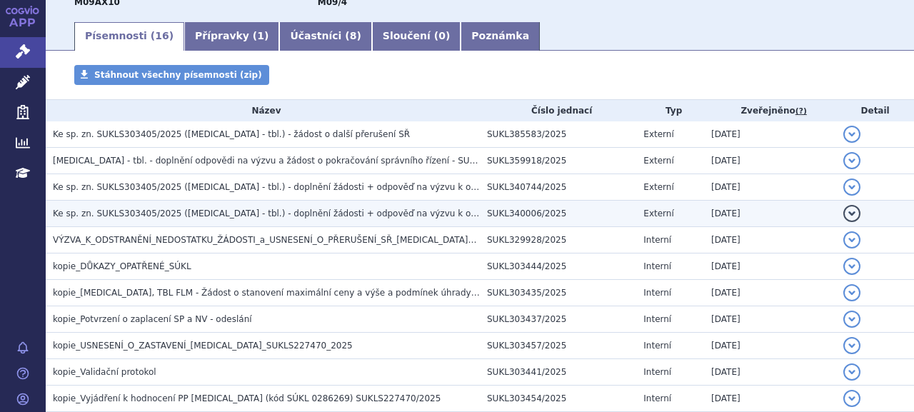
click at [227, 216] on span "Ke sp. zn. SUKLS303405/2025 (EVRYSDI - tbl.) - doplnění žádosti + odpověď na vý…" at bounding box center [354, 213] width 603 height 10
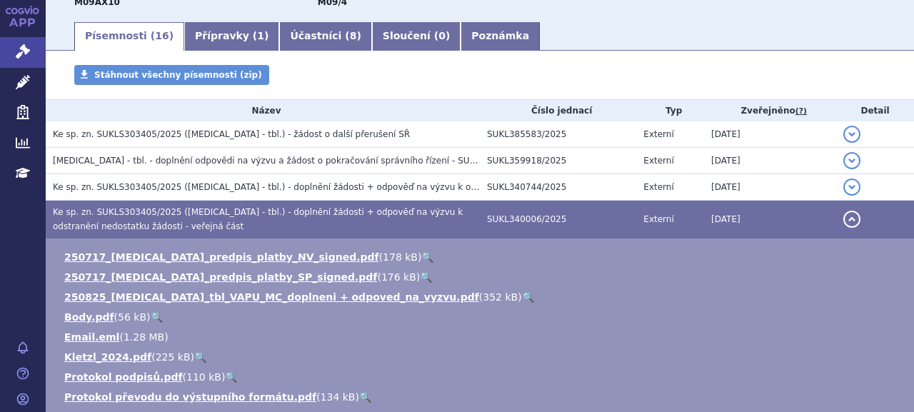
scroll to position [279, 0]
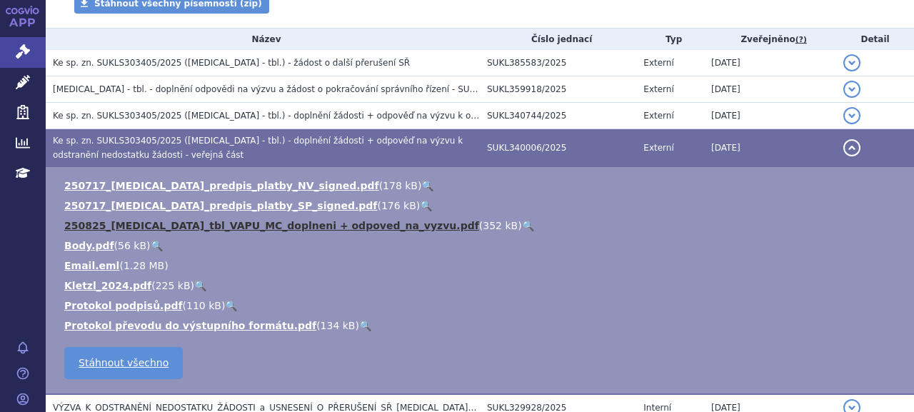
click at [211, 221] on link "250825_EVRYSDI_tbl_VAPU_MC_doplneni + odpoved_na_vyzvu.pdf" at bounding box center [271, 225] width 415 height 11
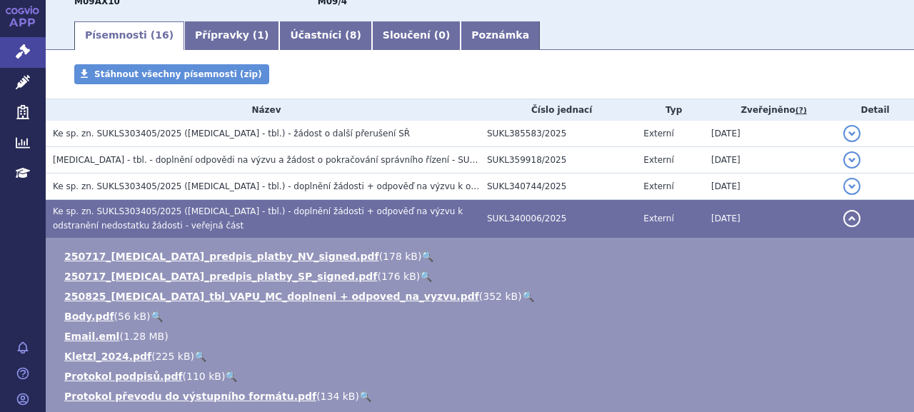
scroll to position [65, 0]
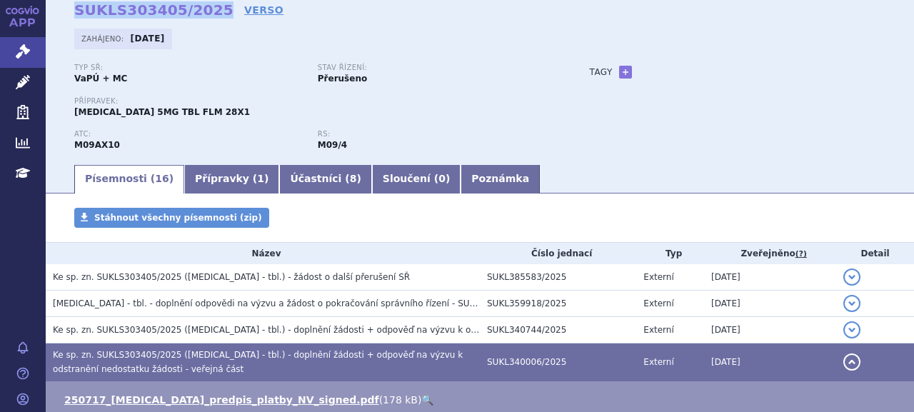
drag, startPoint x: 74, startPoint y: 11, endPoint x: 204, endPoint y: 9, distance: 129.9
click at [204, 9] on strong "SUKLS303405/2025" at bounding box center [153, 9] width 159 height 17
copy strong "SUKLS303405/2025"
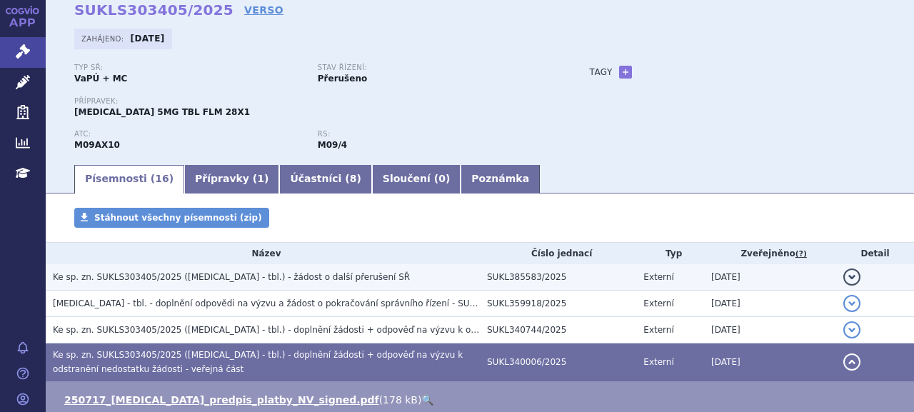
click at [196, 278] on span "Ke sp. zn. SUKLS303405/2025 (EVRYSDI - tbl.) - žádost o další přerušení SŘ" at bounding box center [231, 277] width 357 height 10
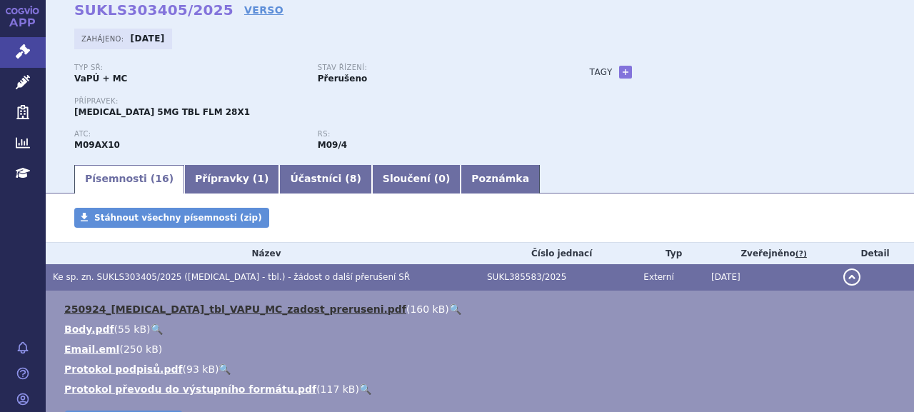
click at [197, 305] on link "250924_EVRYSDI_tbl_VAPU_MC_zadost_preruseni.pdf" at bounding box center [235, 308] width 342 height 11
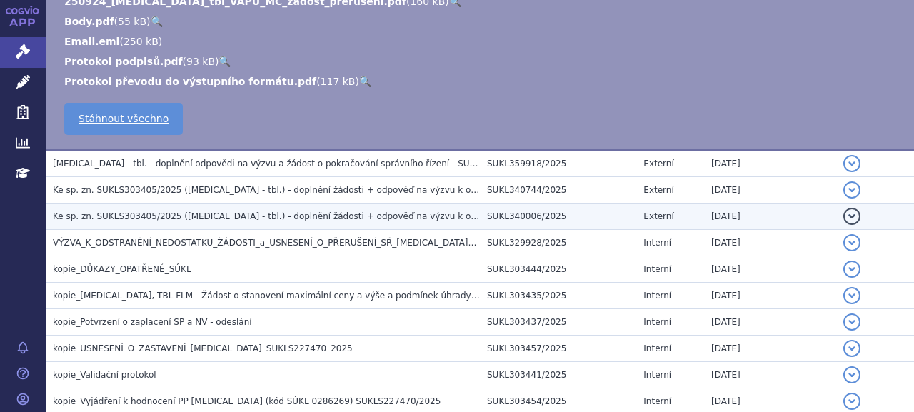
scroll to position [350, 0]
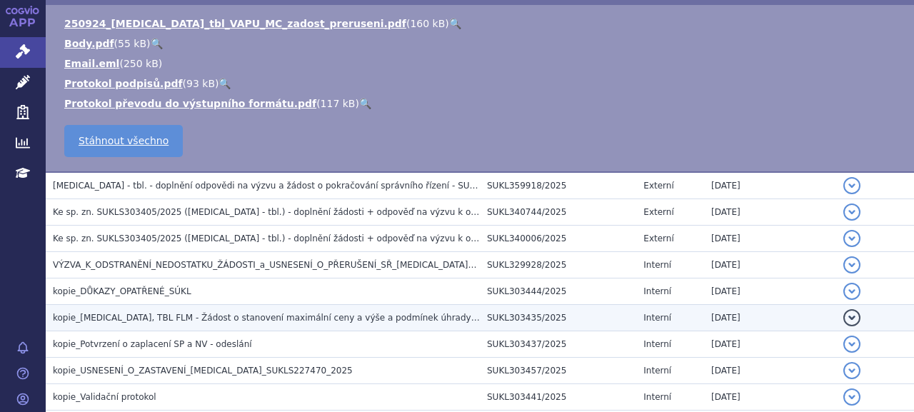
drag, startPoint x: 201, startPoint y: 263, endPoint x: 207, endPoint y: 268, distance: 7.6
click at [201, 263] on span "VÝZVA_K_ODSTRANĚNÍ_NEDOSTATKU_ŽÁDOSTI_a_USNESENÍ_O_PŘERUŠENÍ_SŘ_EVRYSDI_SUKLS30…" at bounding box center [305, 265] width 505 height 10
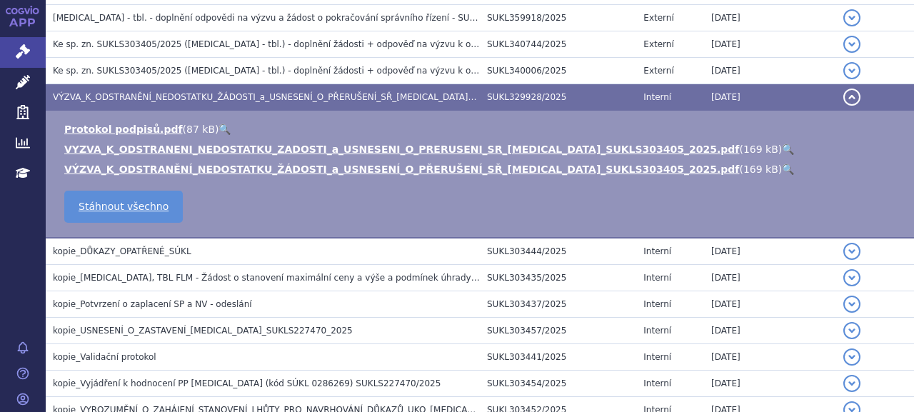
click at [163, 175] on li "VÝZVA_K_ODSTRANĚNÍ_NEDOSTATKU_ŽÁDOSTI_a_USNESENÍ_O_PŘERUŠENÍ_SŘ_EVRYSDI_SUKLS30…" at bounding box center [481, 169] width 835 height 14
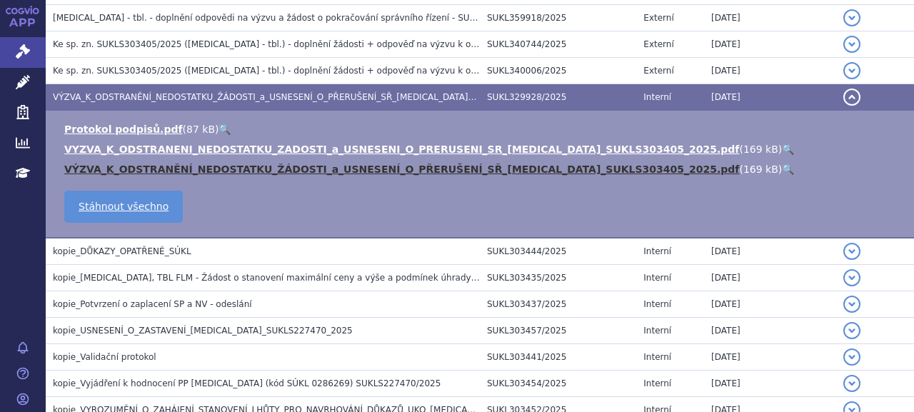
click at [163, 171] on link "VÝZVA_K_ODSTRANĚNÍ_NEDOSTATKU_ŽÁDOSTI_a_USNESENÍ_O_PŘERUŠENÍ_SŘ_EVRYSDI_SUKLS30…" at bounding box center [401, 168] width 674 height 11
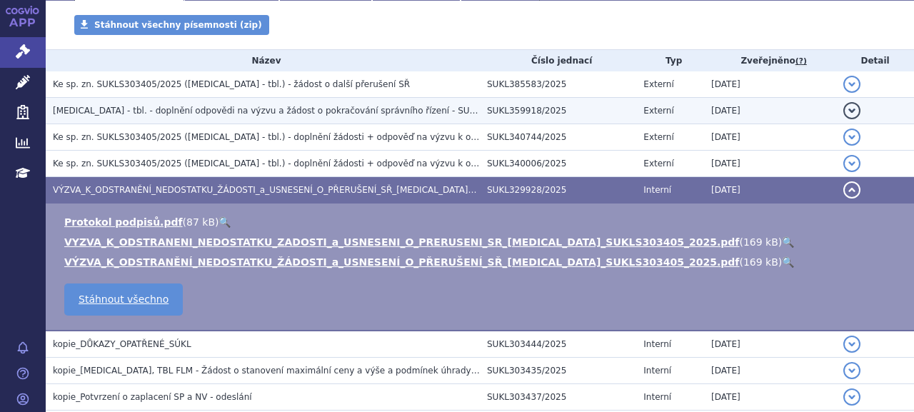
scroll to position [208, 0]
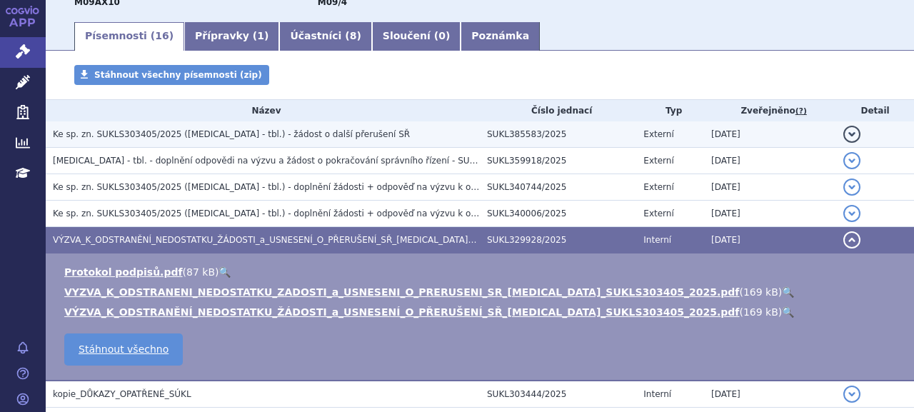
click at [178, 139] on span "Ke sp. zn. SUKLS303405/2025 (EVRYSDI - tbl.) - žádost o další přerušení SŘ" at bounding box center [231, 134] width 357 height 10
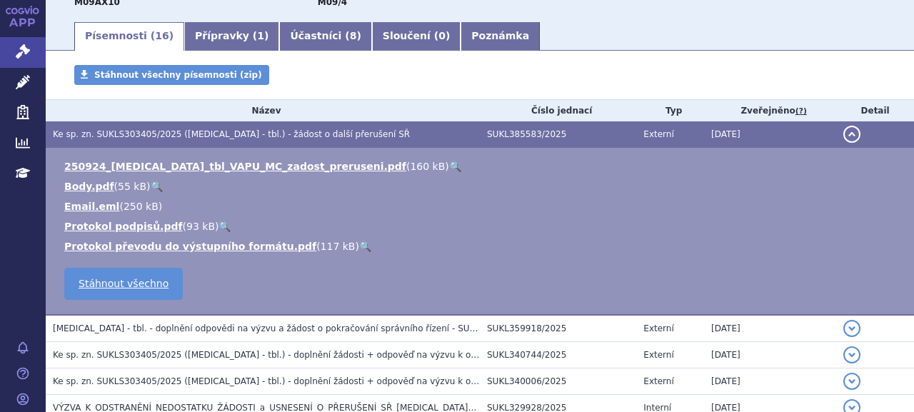
click at [170, 173] on ul "250924_EVRYSDI_tbl_VAPU_MC_zadost_preruseni.pdf ( 160 kB ) 🔍 Body.pdf ( 55 kB )…" at bounding box center [479, 206] width 839 height 94
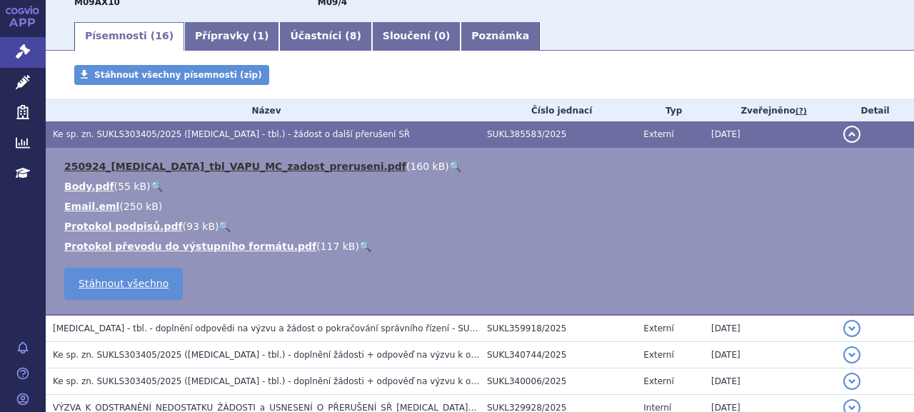
click at [174, 166] on link "250924_EVRYSDI_tbl_VAPU_MC_zadost_preruseni.pdf" at bounding box center [235, 166] width 342 height 11
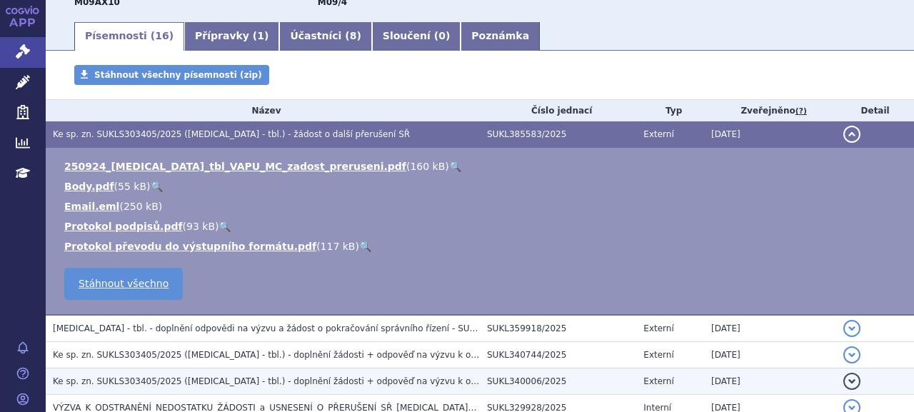
scroll to position [589, 0]
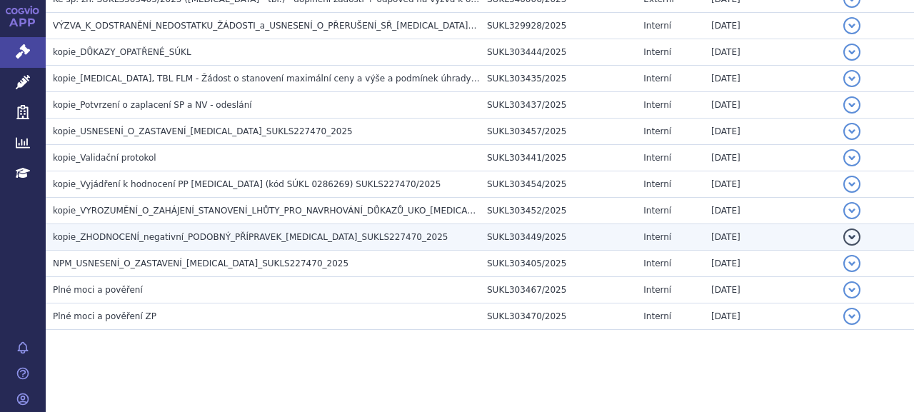
click at [241, 238] on span "kopie_ZHODNOCENÍ_negativní_PODOBNÝ_PŘÍPRAVEK_EVRYSDI_SUKLS227470_2025" at bounding box center [250, 237] width 395 height 10
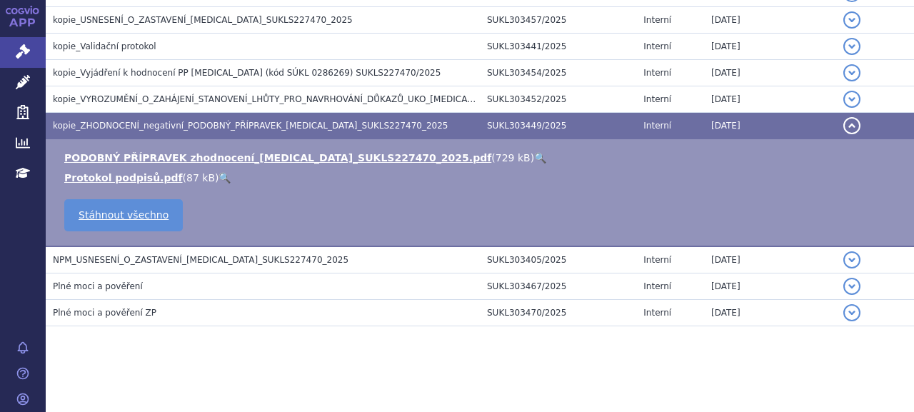
scroll to position [422, 0]
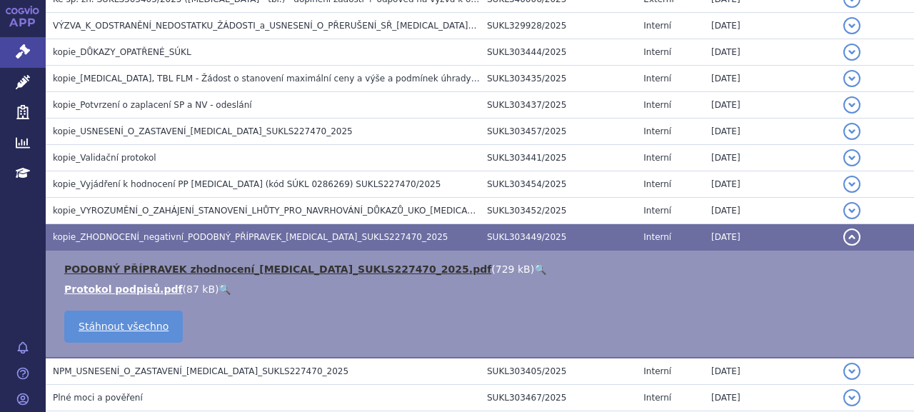
click at [238, 268] on link "PODOBNÝ PŘÍPRAVEK zhodnocení_EVRYSDI_SUKLS227470_2025.pdf" at bounding box center [277, 268] width 427 height 11
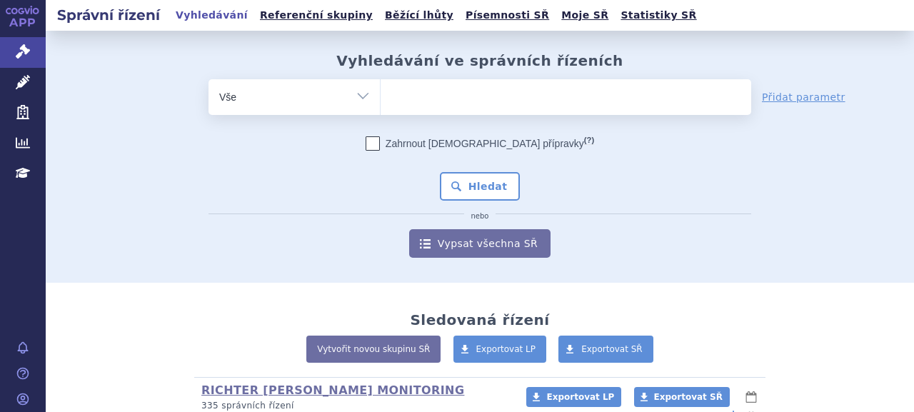
click at [363, 91] on select "Vše Spisová značka Typ SŘ Přípravek/SUKL kód Účastník/Držitel" at bounding box center [293, 95] width 171 height 32
select select "filter-newsletter"
click at [208, 79] on select "Vše Spisová značka Typ SŘ Přípravek/SUKL kód Účastník/Držitel" at bounding box center [293, 95] width 171 height 32
click at [445, 100] on input "text" at bounding box center [565, 97] width 370 height 36
type input "proti usnesení o zastavení"
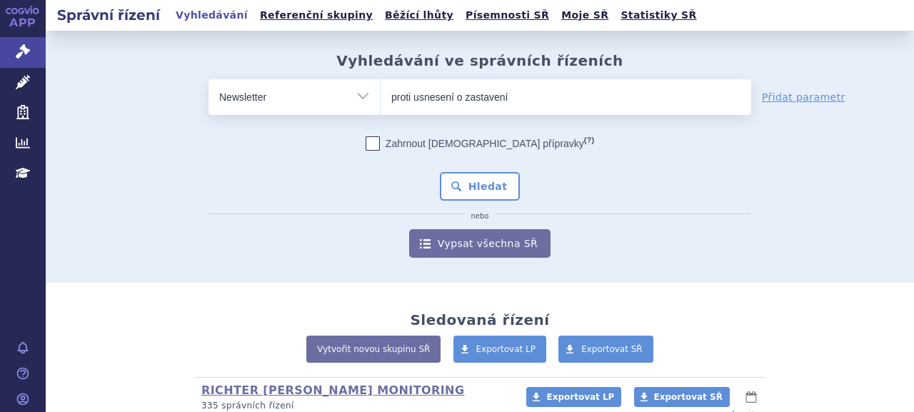
click at [440, 172] on button "Hledat" at bounding box center [480, 186] width 81 height 29
click at [295, 105] on select "Vše Spisová značka Typ SŘ Přípravek/SUKL kód Účastník/Držitel" at bounding box center [293, 95] width 171 height 32
click at [365, 102] on select "Vše Spisová značka Typ SŘ Přípravek/SUKL kód Účastník/Držitel" at bounding box center [293, 95] width 171 height 32
click at [363, 95] on select "Vše Spisová značka Typ SŘ Přípravek/SUKL kód Účastník/Držitel" at bounding box center [293, 95] width 171 height 32
select select "filter-procedure-type"
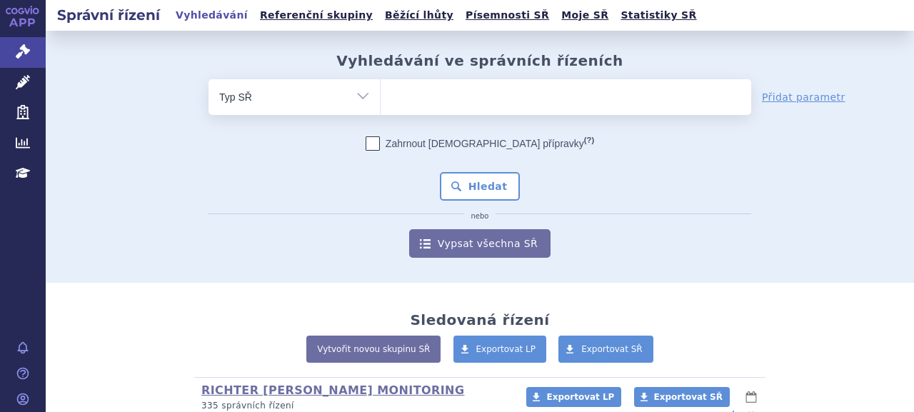
click at [208, 79] on select "Vše Spisová značka Typ SŘ Přípravek/SUKL kód Účastník/Držitel" at bounding box center [293, 95] width 171 height 32
click at [480, 91] on ul at bounding box center [565, 94] width 370 height 30
click at [380, 91] on select at bounding box center [380, 97] width 1 height 36
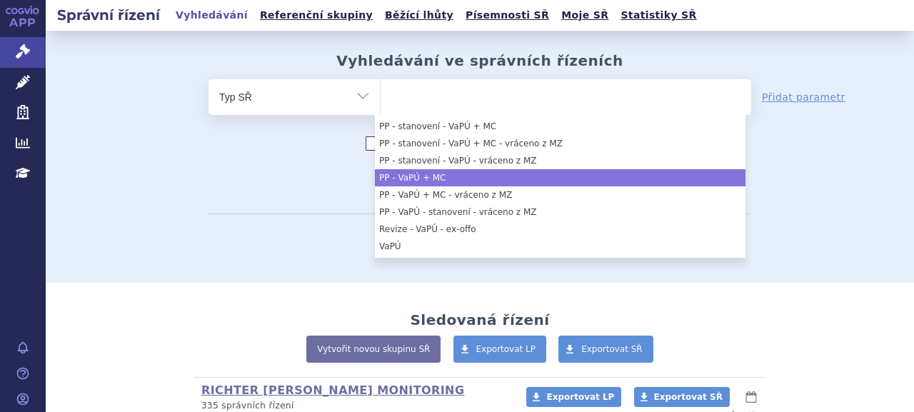
scroll to position [714, 0]
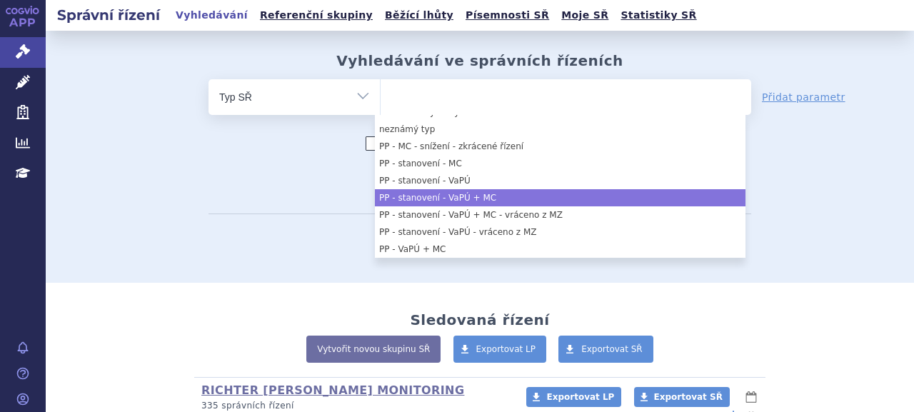
select select "f72d7116-0ccf-4e40-b0c7-6c4c152fe664"
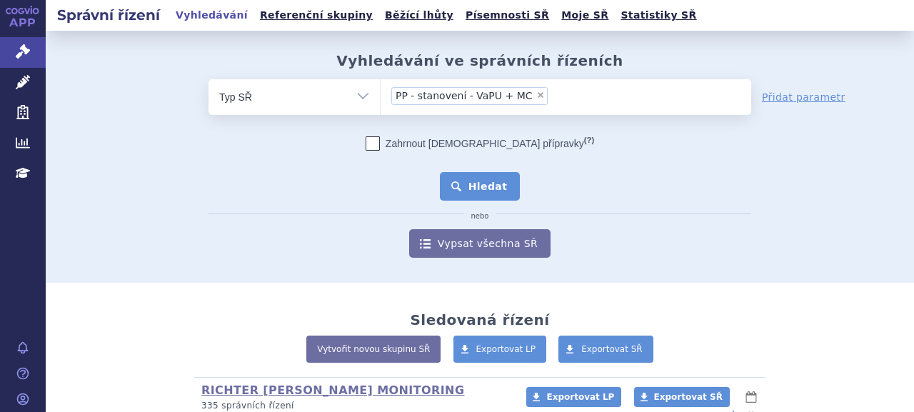
click at [495, 183] on button "Hledat" at bounding box center [480, 186] width 81 height 29
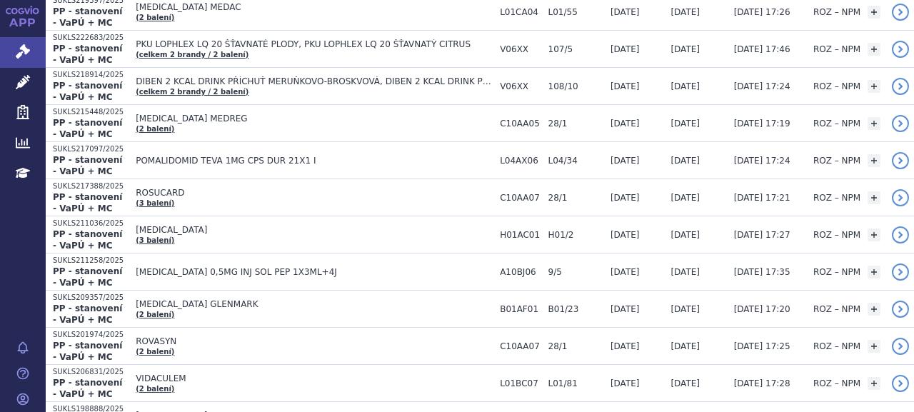
scroll to position [3654, 0]
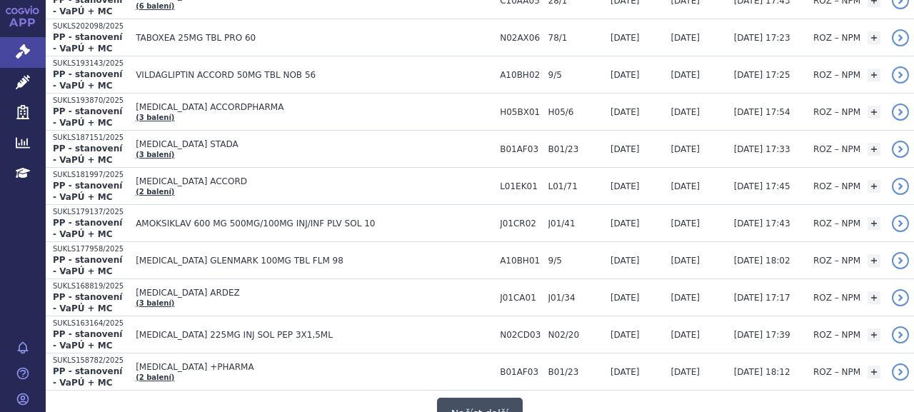
click at [482, 398] on button "Načíst další" at bounding box center [480, 414] width 86 height 32
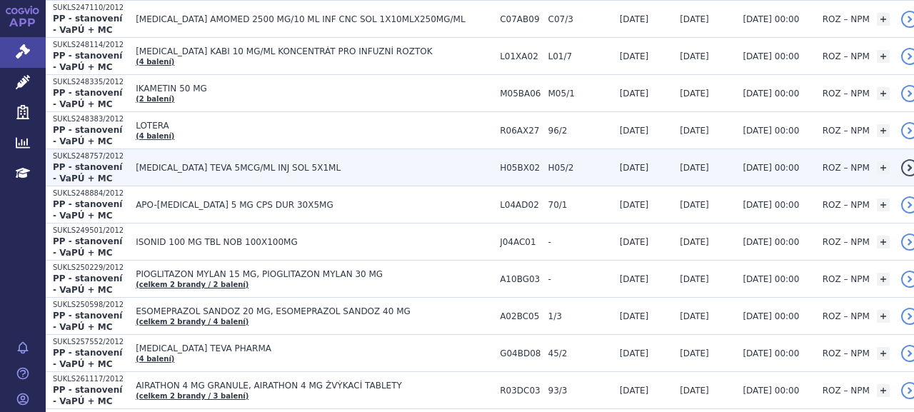
scroll to position [7341, 0]
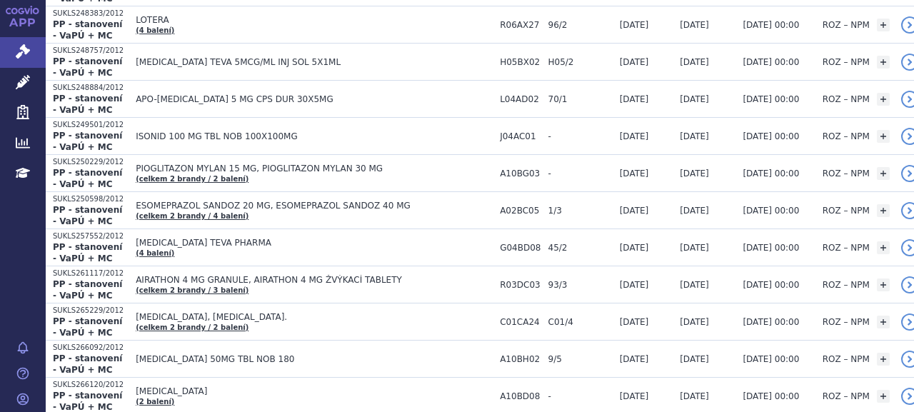
drag, startPoint x: 480, startPoint y: 334, endPoint x: 490, endPoint y: 335, distance: 10.0
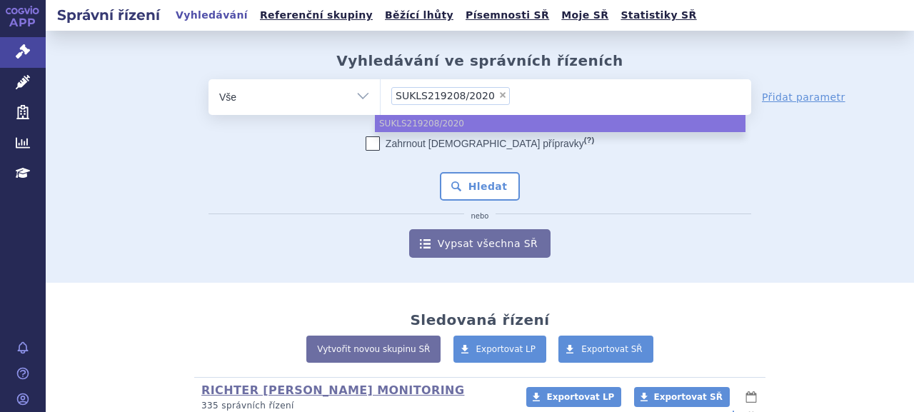
type input "SUKLS219208/2020"
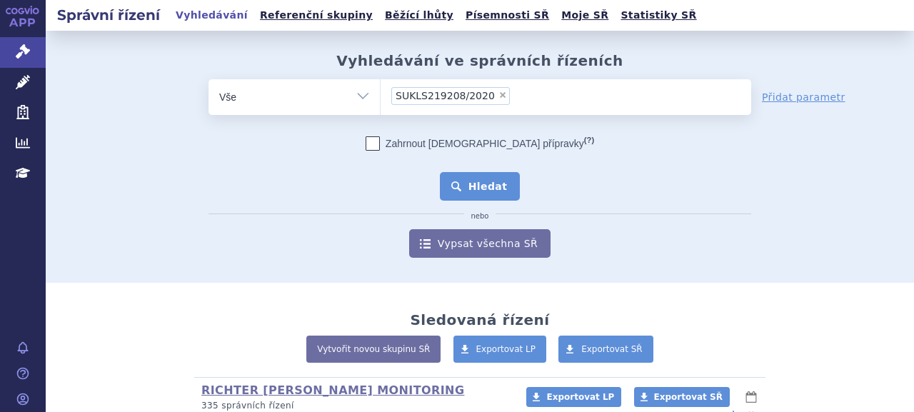
click at [469, 188] on button "Hledat" at bounding box center [480, 186] width 81 height 29
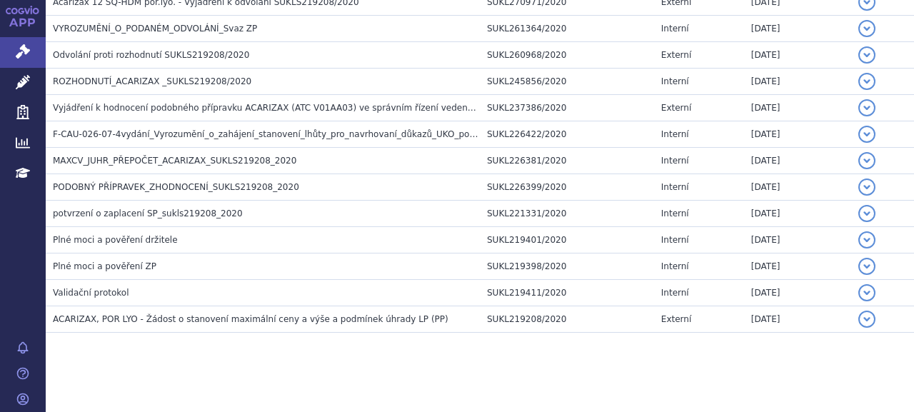
scroll to position [379, 0]
